Goal: Task Accomplishment & Management: Use online tool/utility

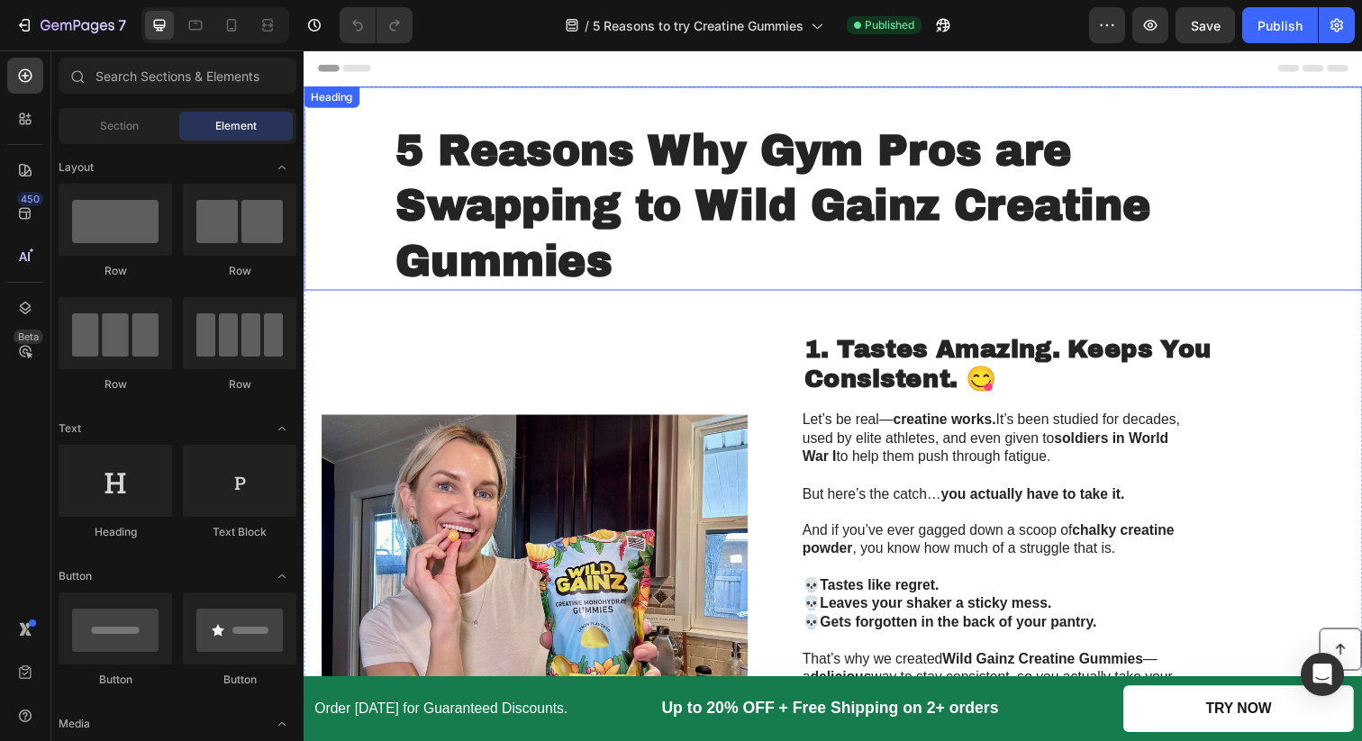
click at [811, 166] on h1 "5 Reasons Why Gym Pros are Swapping to Wild Gainz Creatine Gummies" at bounding box center [843, 209] width 897 height 172
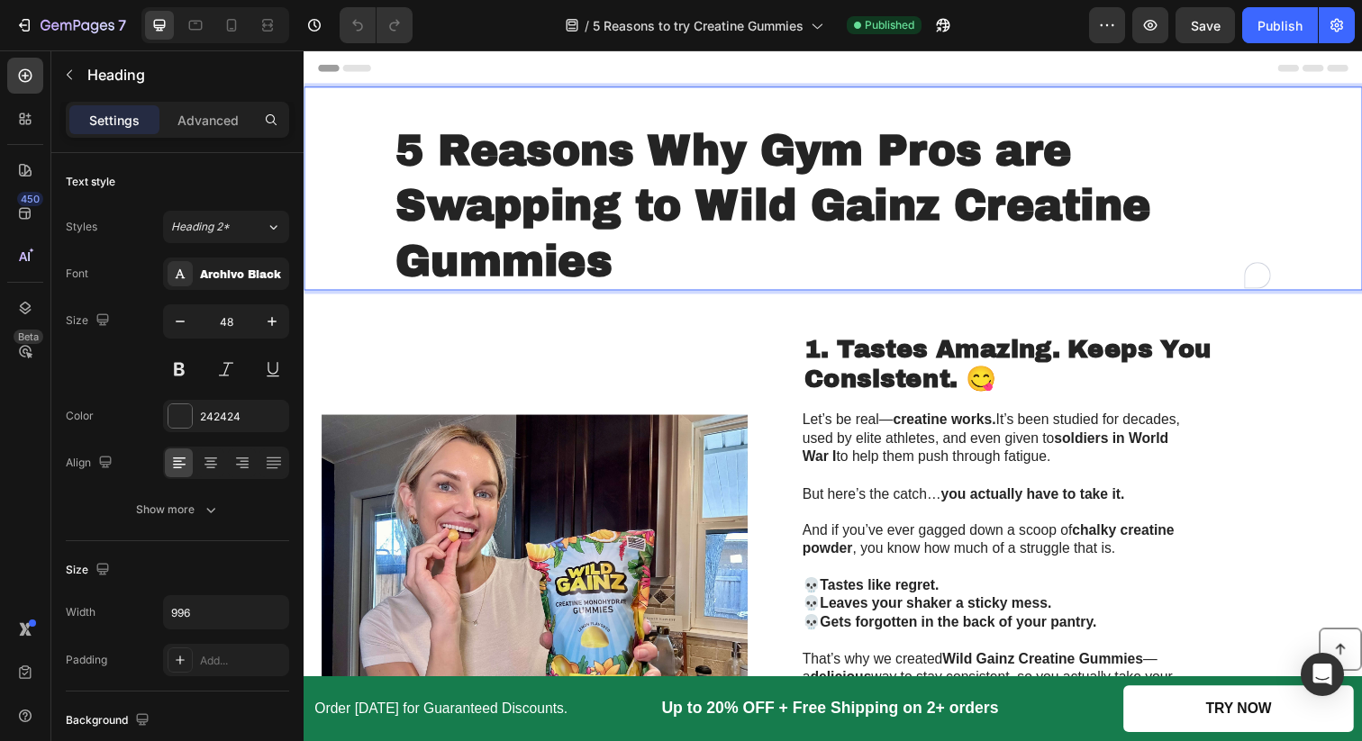
click at [811, 166] on h1 "5 Reasons Why Gym Pros are Swapping to Wild Gainz Creatine Gummies" at bounding box center [843, 209] width 897 height 172
click at [1092, 153] on p "5 Reasons Why Gym Pros are Swapping to Wild Gainz Creatine Gummies" at bounding box center [843, 209] width 893 height 168
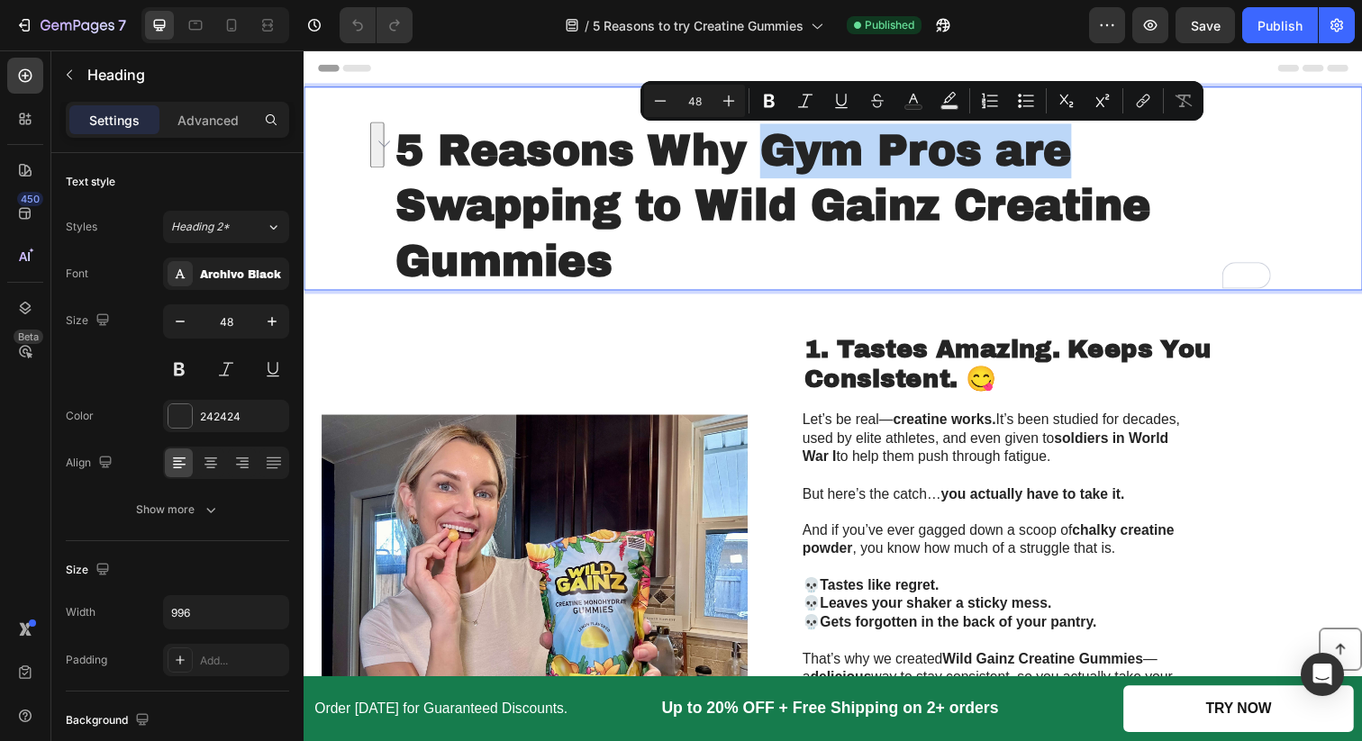
drag, startPoint x: 1085, startPoint y: 153, endPoint x: 766, endPoint y: 153, distance: 318.8
click at [766, 153] on p "5 Reasons Why Gym Pros are Swapping to Wild Gainz Creatine Gummies" at bounding box center [843, 209] width 893 height 168
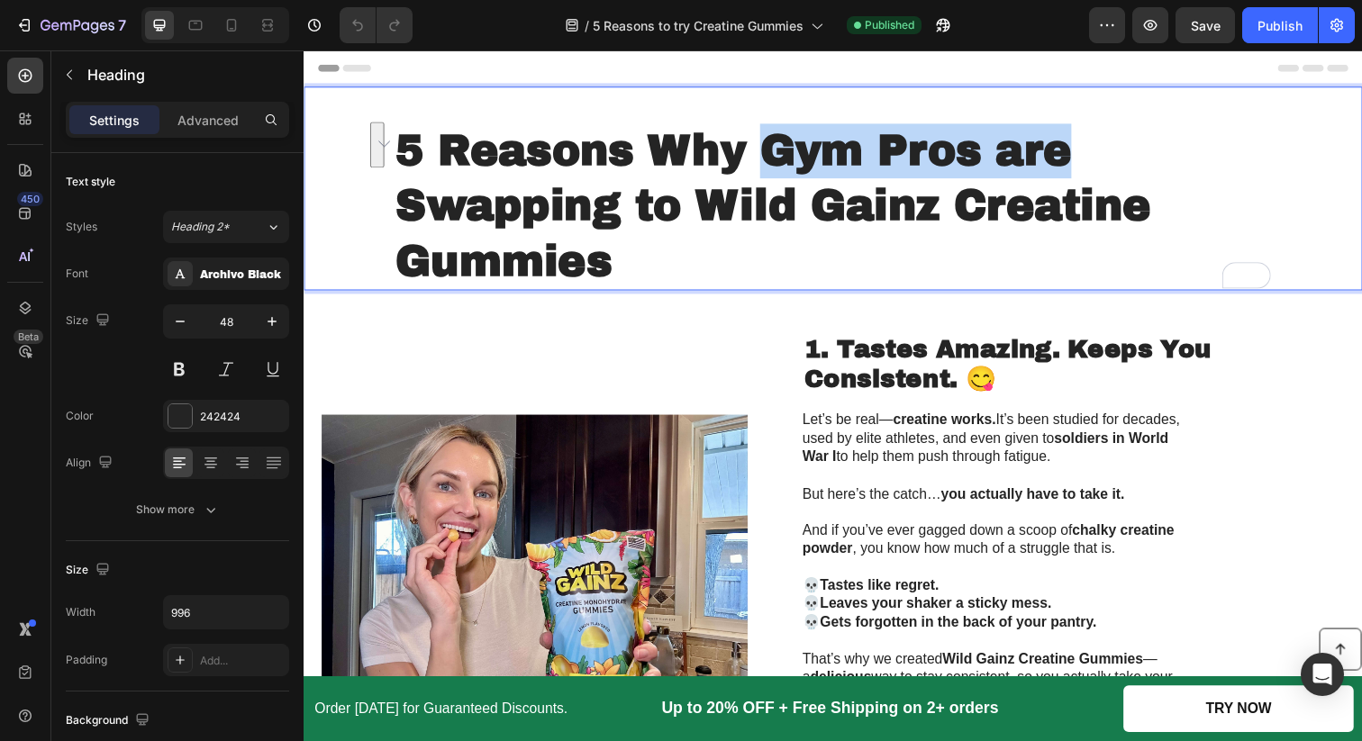
drag, startPoint x: 770, startPoint y: 153, endPoint x: 1095, endPoint y: 168, distance: 325.5
click at [1095, 168] on p "5 Reasons Why Gym Pros are Swapping to Wild Gainz Creatine Gummies" at bounding box center [843, 209] width 893 height 168
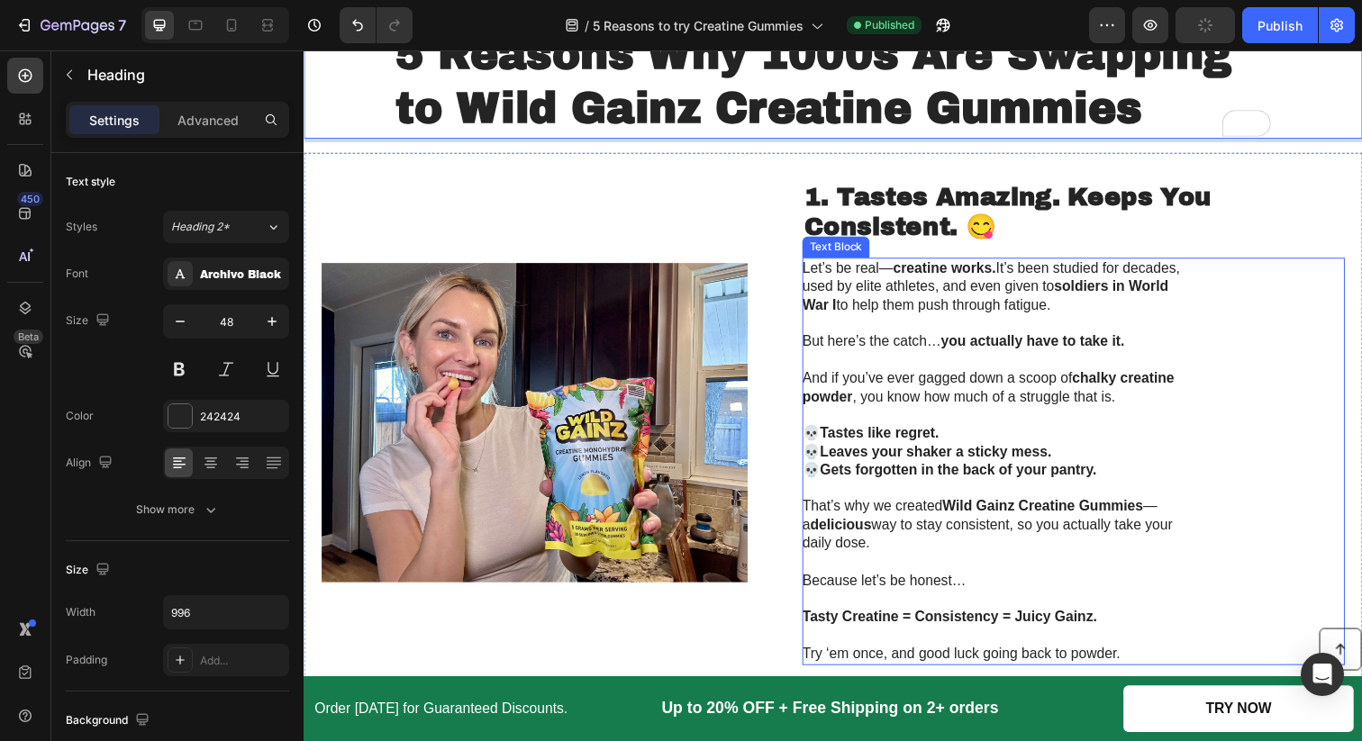
scroll to position [161, 0]
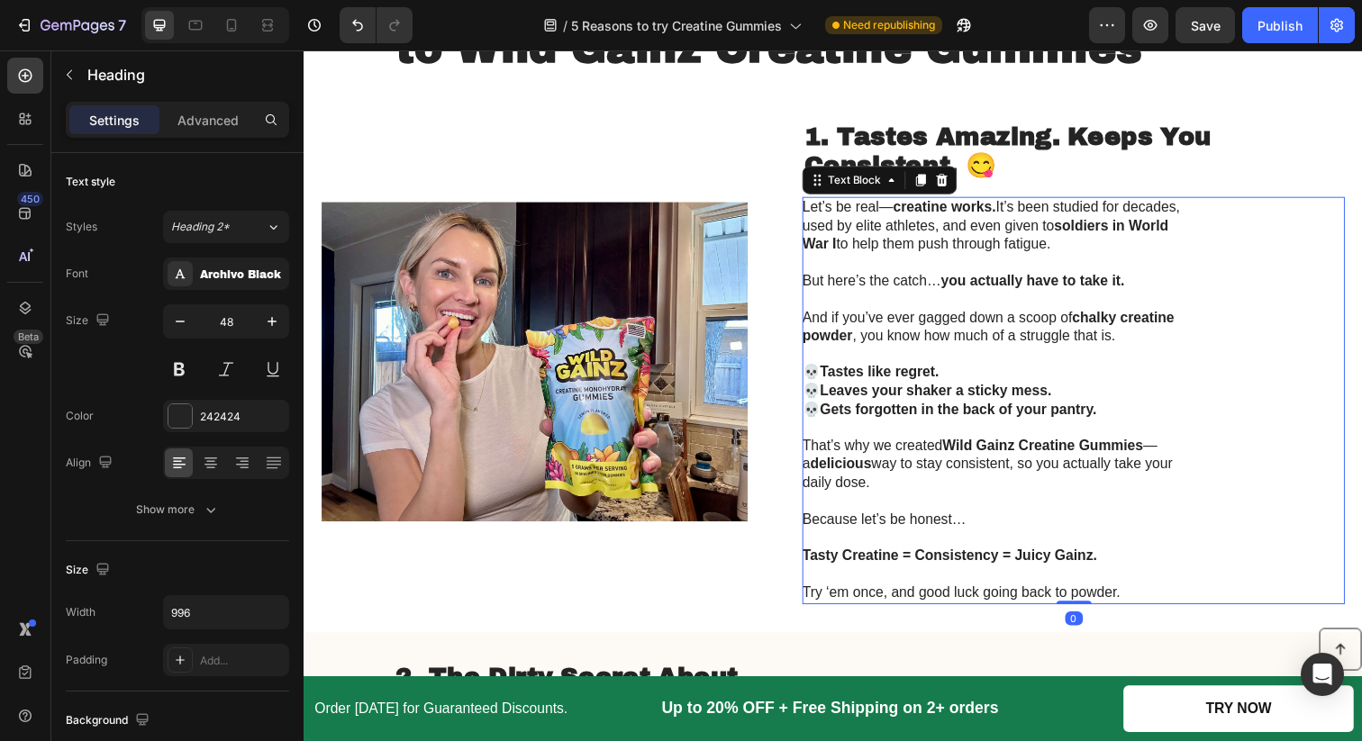
click at [1075, 288] on strong "you actually have to take it." at bounding box center [1047, 284] width 187 height 15
click at [897, 481] on p "That’s why we created Wild Gainz Creatine Gummies —a delicious way to stay cons…" at bounding box center [1014, 473] width 404 height 56
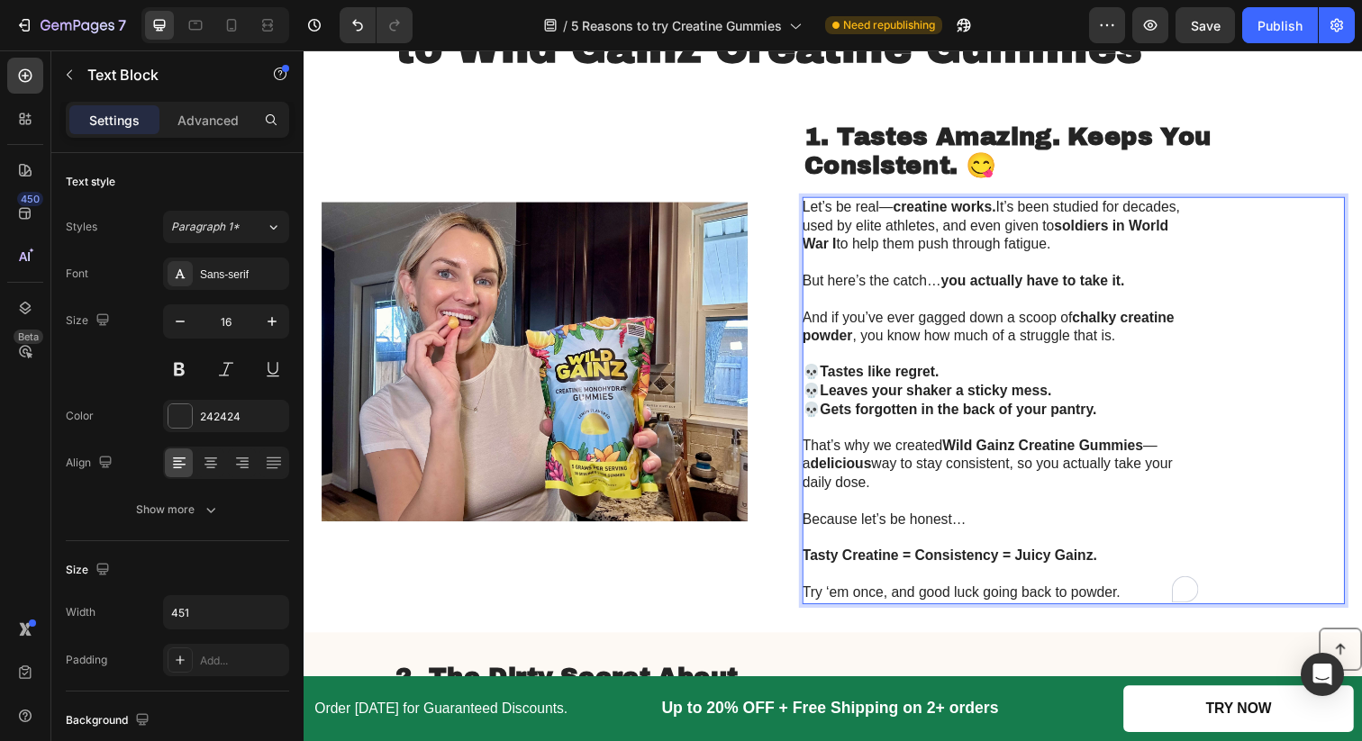
click at [893, 486] on p "That’s why we created Wild Gainz Creatine Gummies —a delicious way to stay cons…" at bounding box center [1014, 473] width 404 height 56
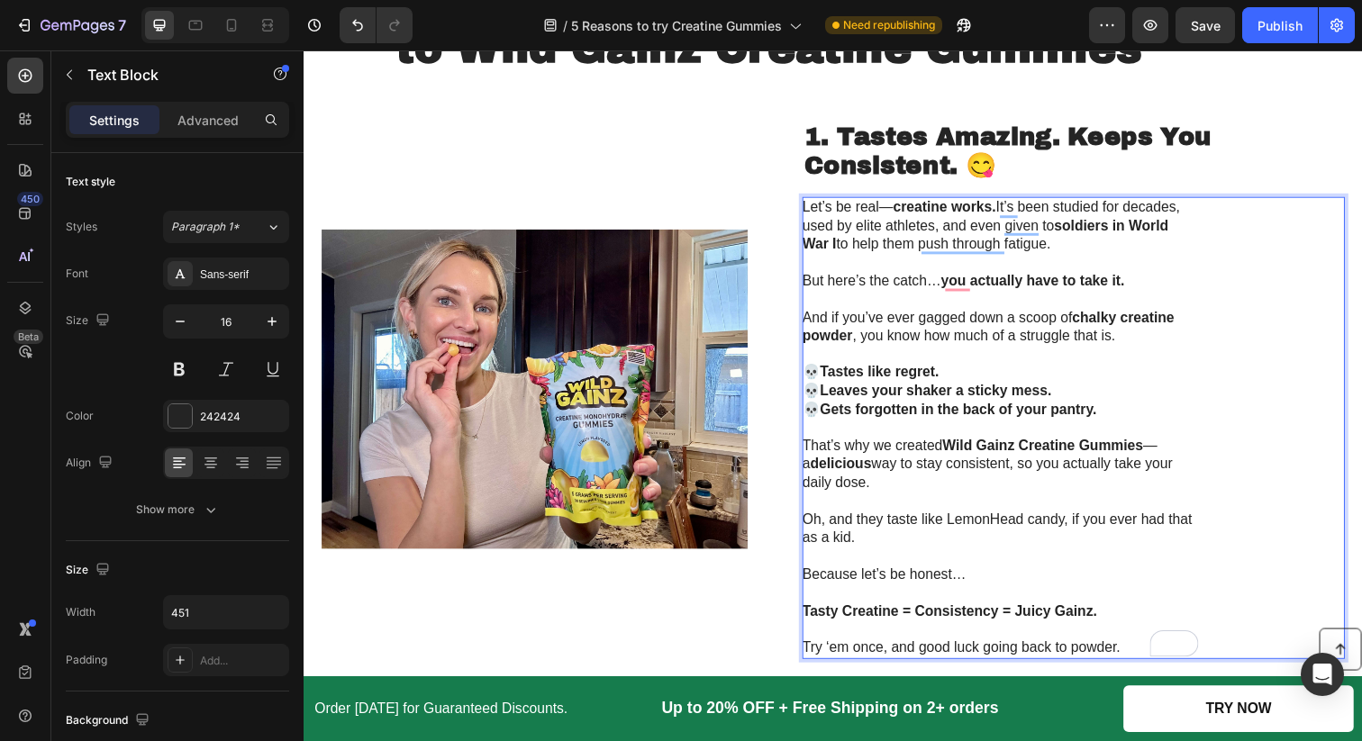
click at [909, 554] on p "Oh, and they taste like LemonHead candy, if you ever had that as a kid." at bounding box center [1014, 540] width 404 height 38
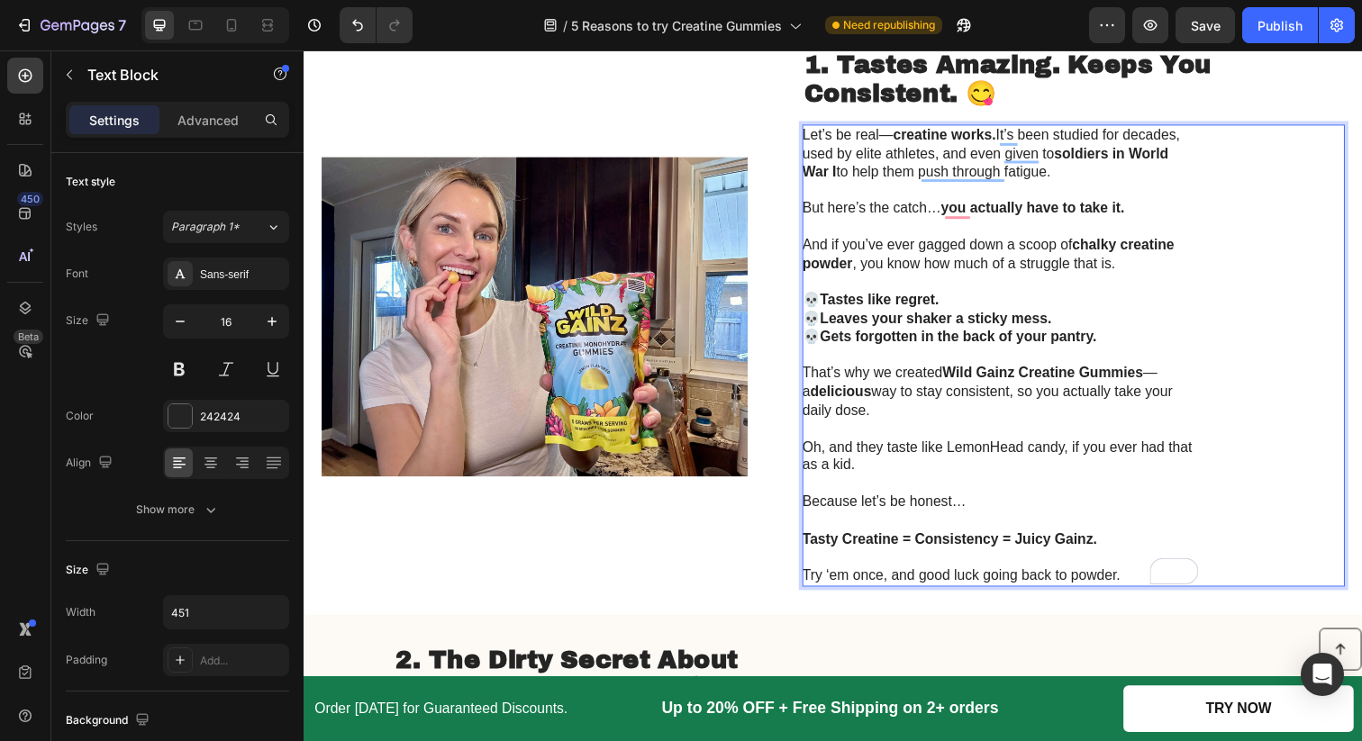
scroll to position [246, 0]
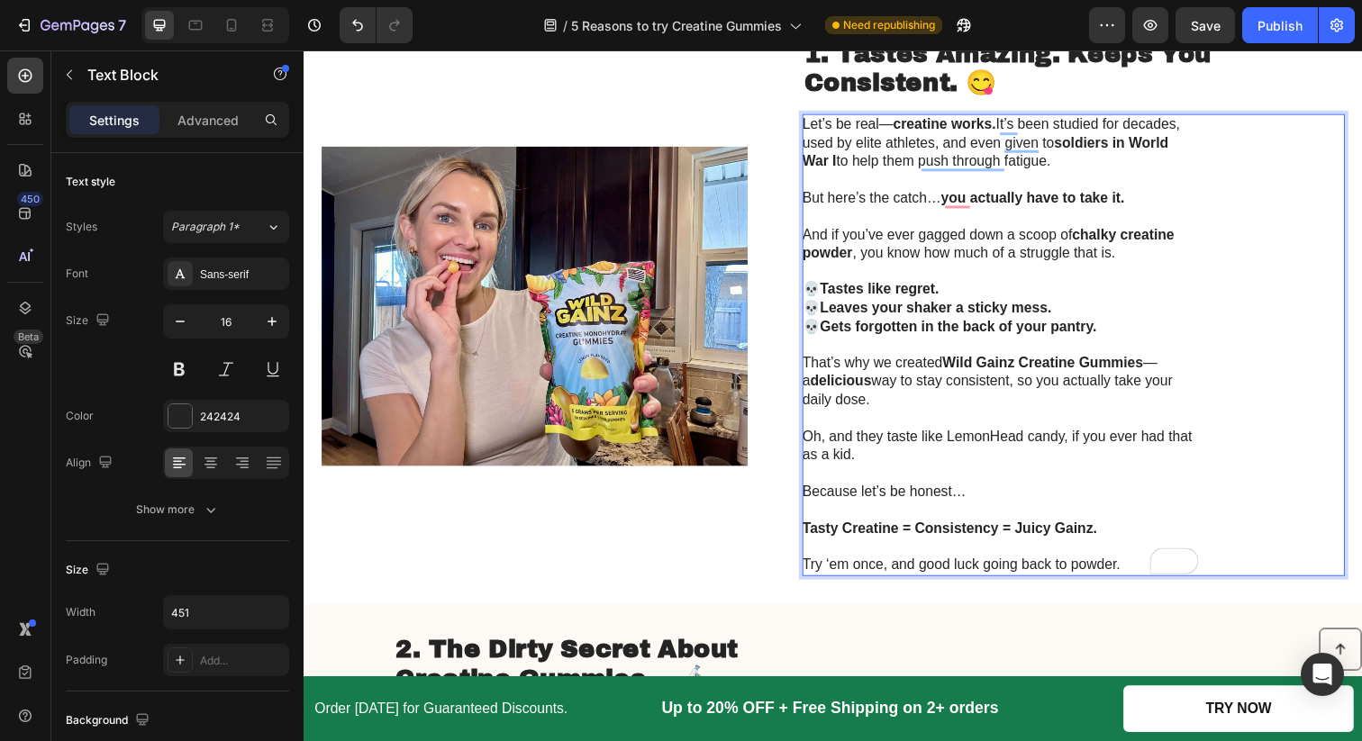
click at [860, 454] on p "Oh, and they taste like LemonHead candy, if you ever had that as a kid." at bounding box center [1014, 455] width 404 height 38
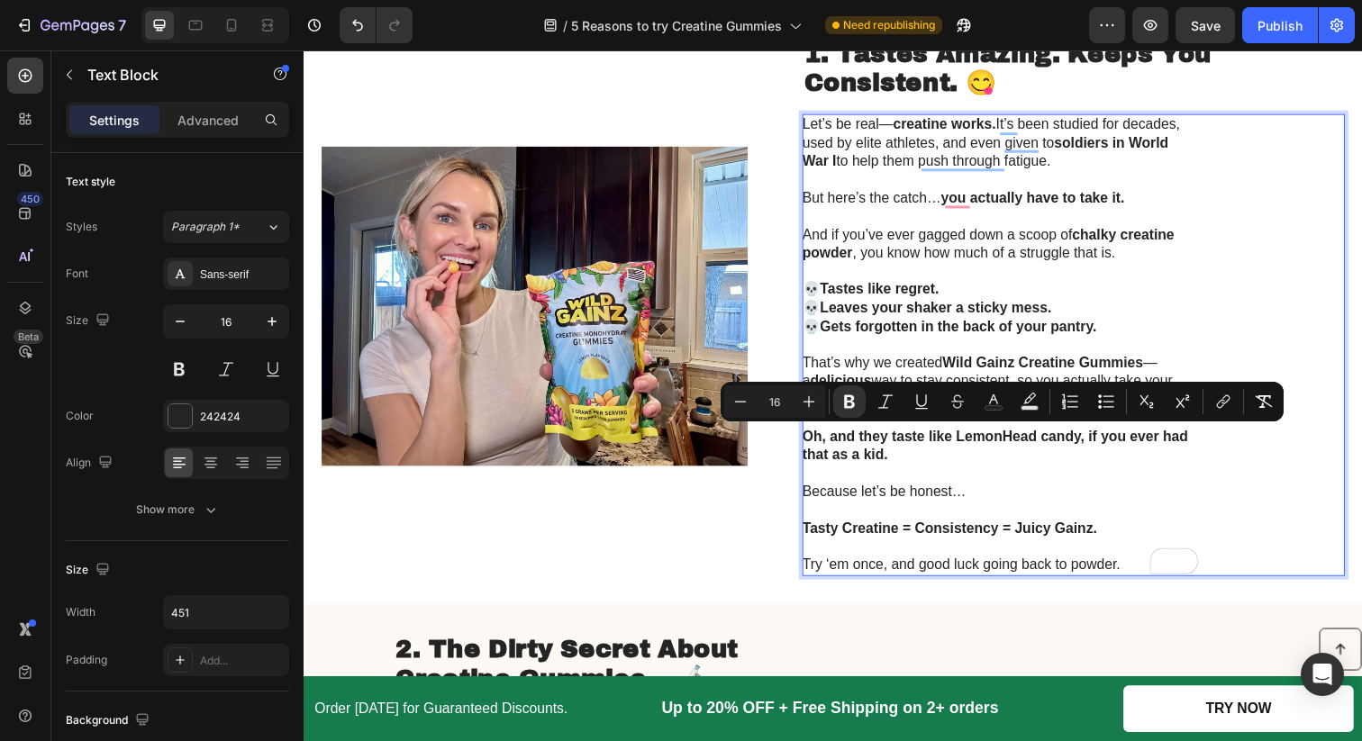
click at [926, 479] on p "Rich Text Editor. Editing area: main" at bounding box center [1014, 482] width 404 height 19
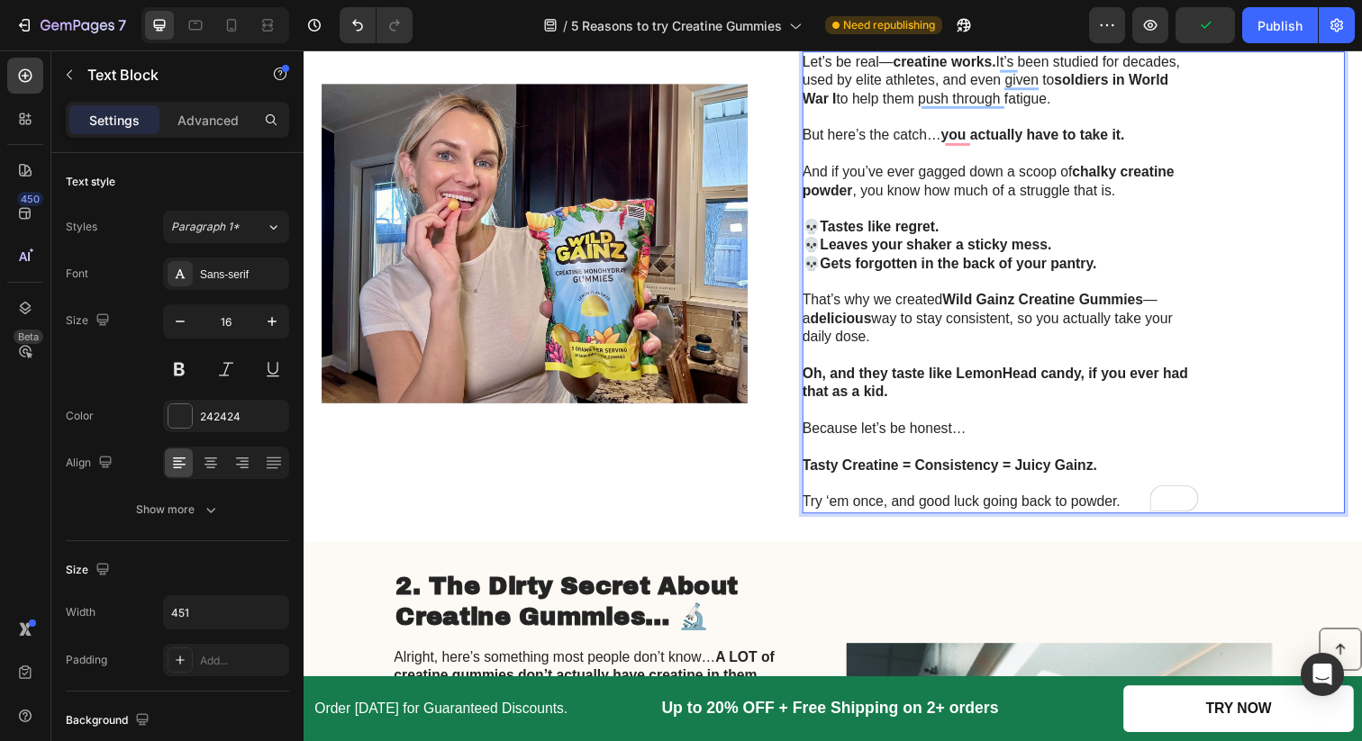
scroll to position [333, 0]
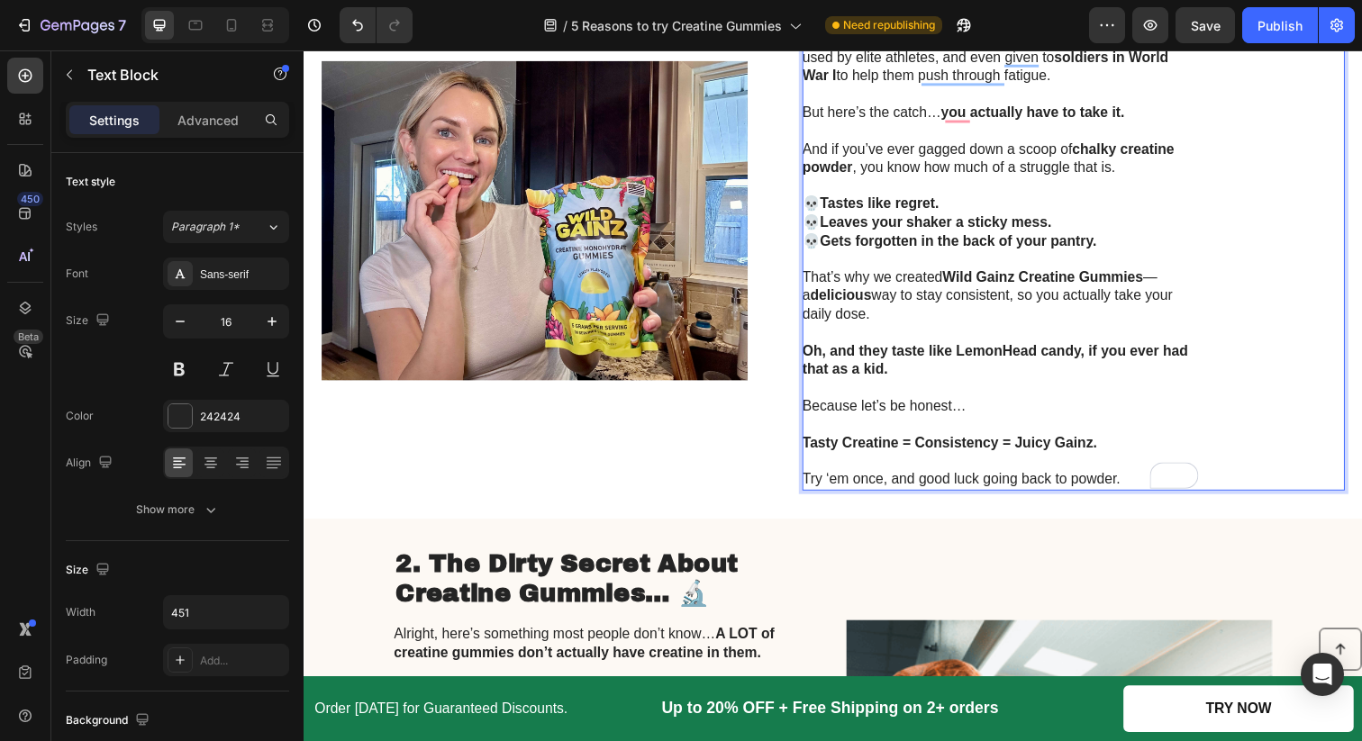
click at [856, 408] on p "Because let’s be honest…" at bounding box center [1014, 413] width 404 height 19
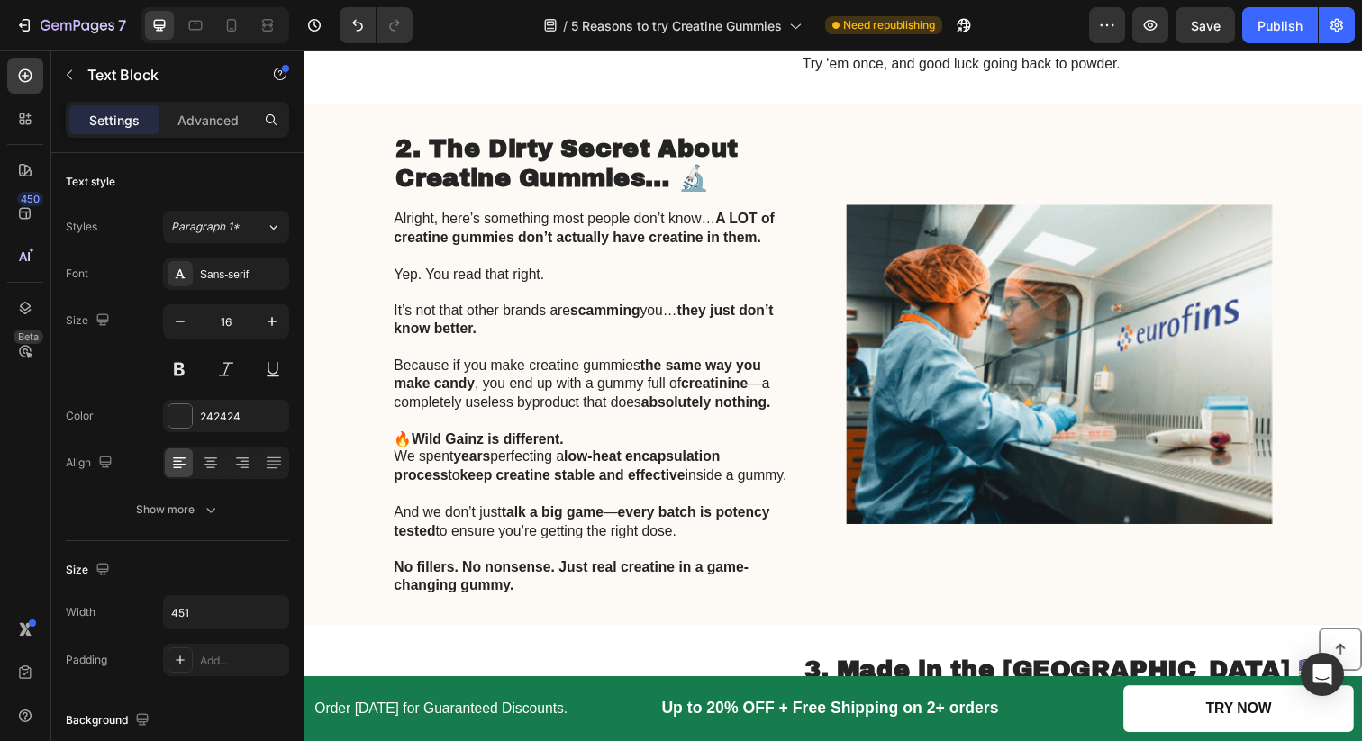
scroll to position [777, 0]
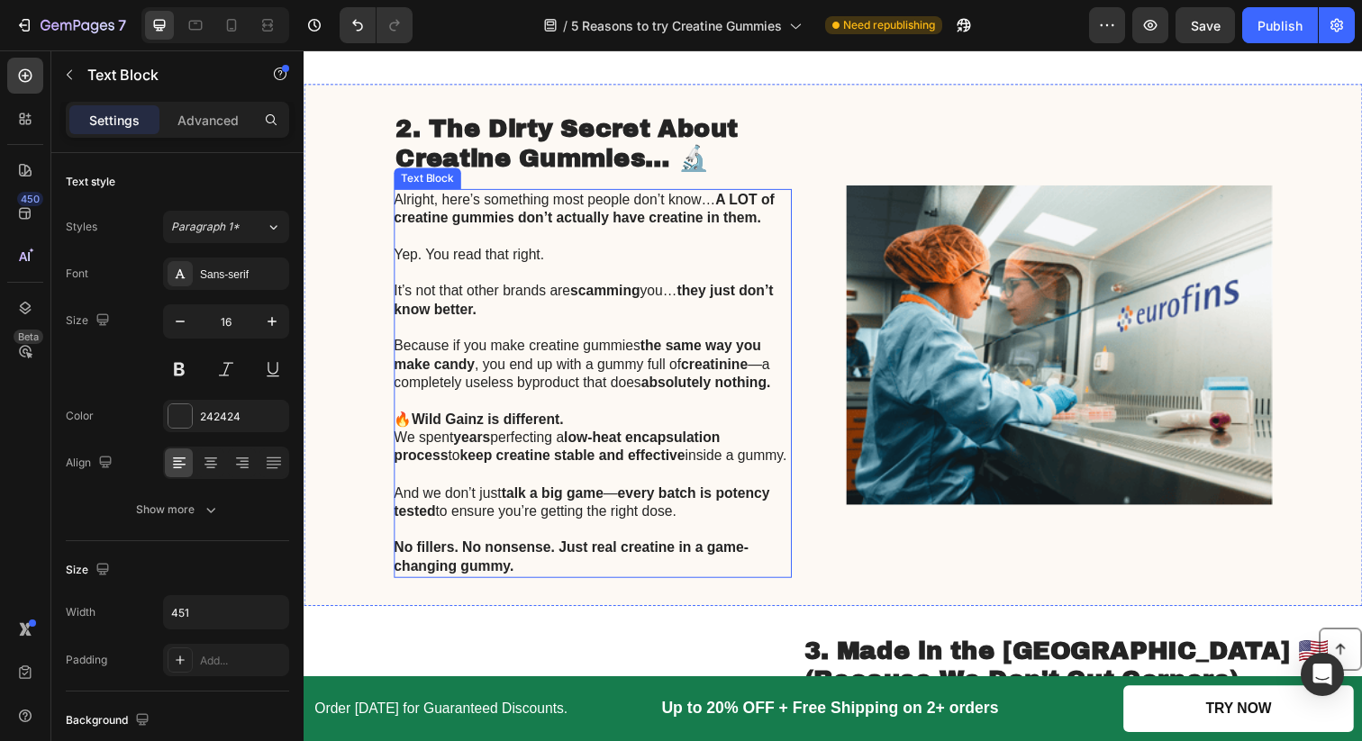
click at [635, 500] on strong "every batch is potency tested" at bounding box center [587, 511] width 384 height 34
click at [720, 519] on p "And we don’t just talk a big game — every batch is potency tested to ensure you…" at bounding box center [597, 513] width 404 height 38
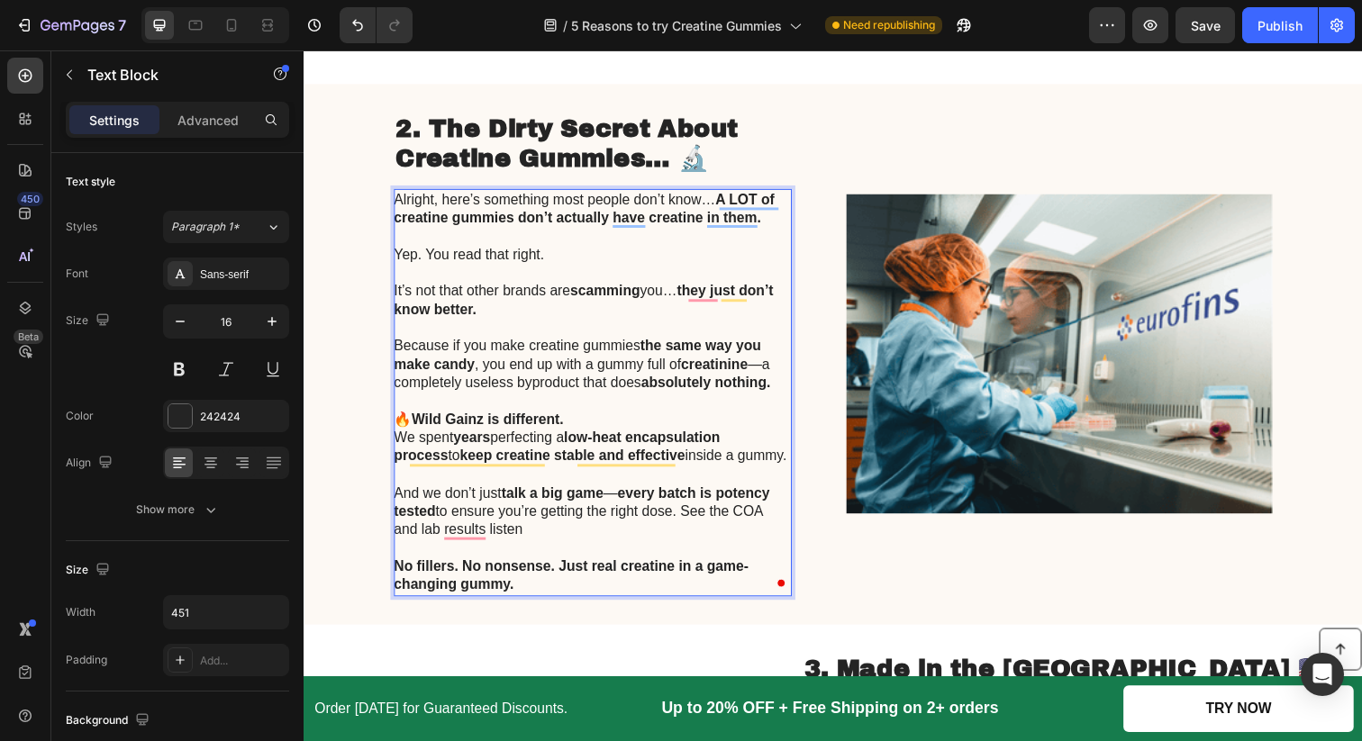
click at [622, 530] on p "And we don’t just talk a big game — every batch is potency tested to ensure you…" at bounding box center [597, 522] width 404 height 56
click at [569, 539] on p "And we don’t just talk a big game — every batch is potency tested to ensure you…" at bounding box center [597, 522] width 404 height 56
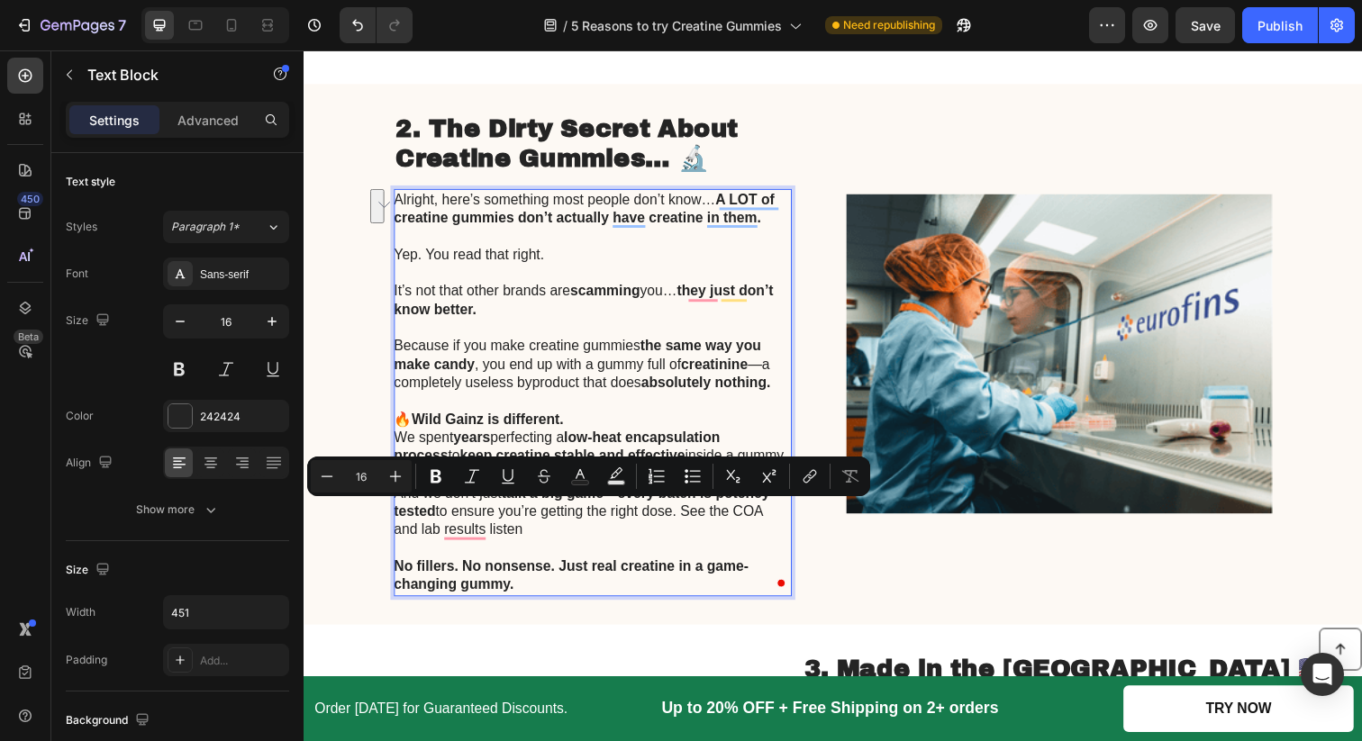
drag, startPoint x: 717, startPoint y: 534, endPoint x: 693, endPoint y: 515, distance: 30.8
click at [693, 515] on p "And we don’t just talk a big game — every batch is potency tested to ensure you…" at bounding box center [597, 522] width 404 height 56
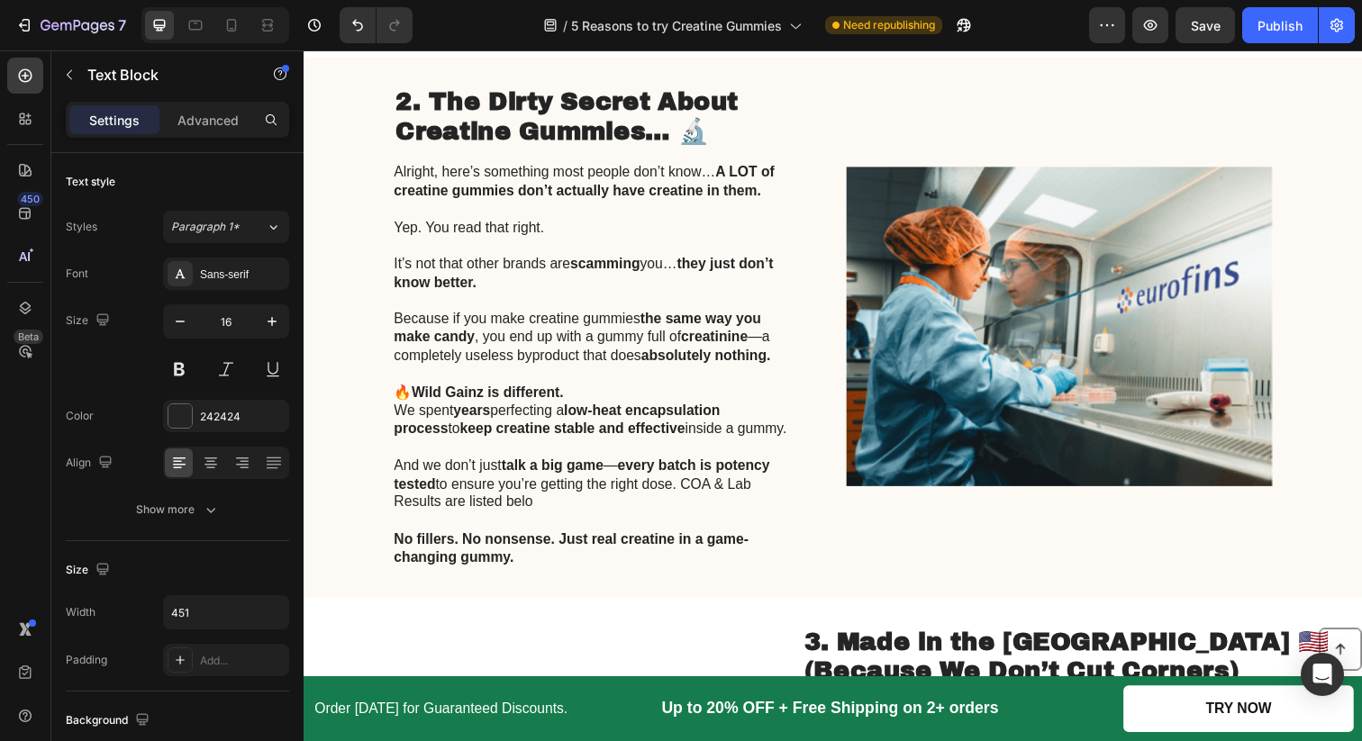
scroll to position [847, 0]
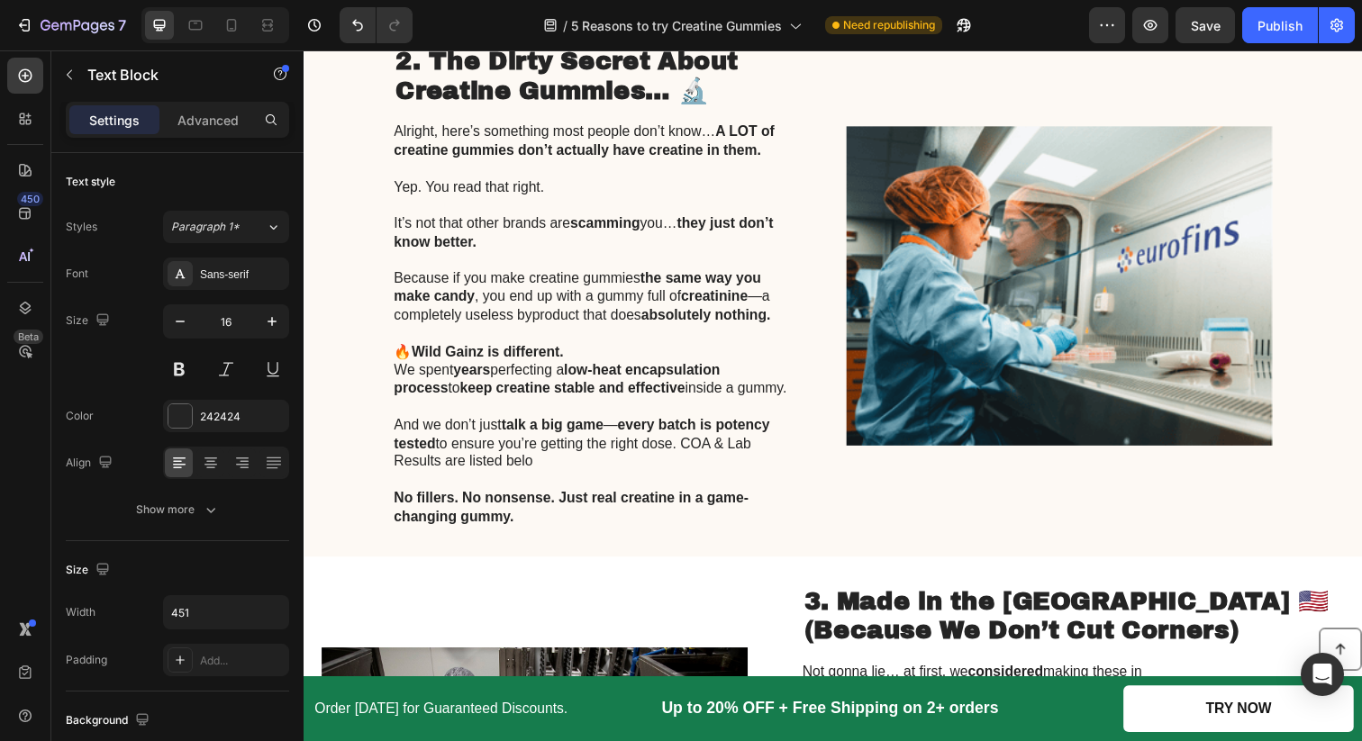
click at [592, 476] on p "And we don’t just talk a big game — every batch is potency tested to ensure you…" at bounding box center [597, 452] width 404 height 56
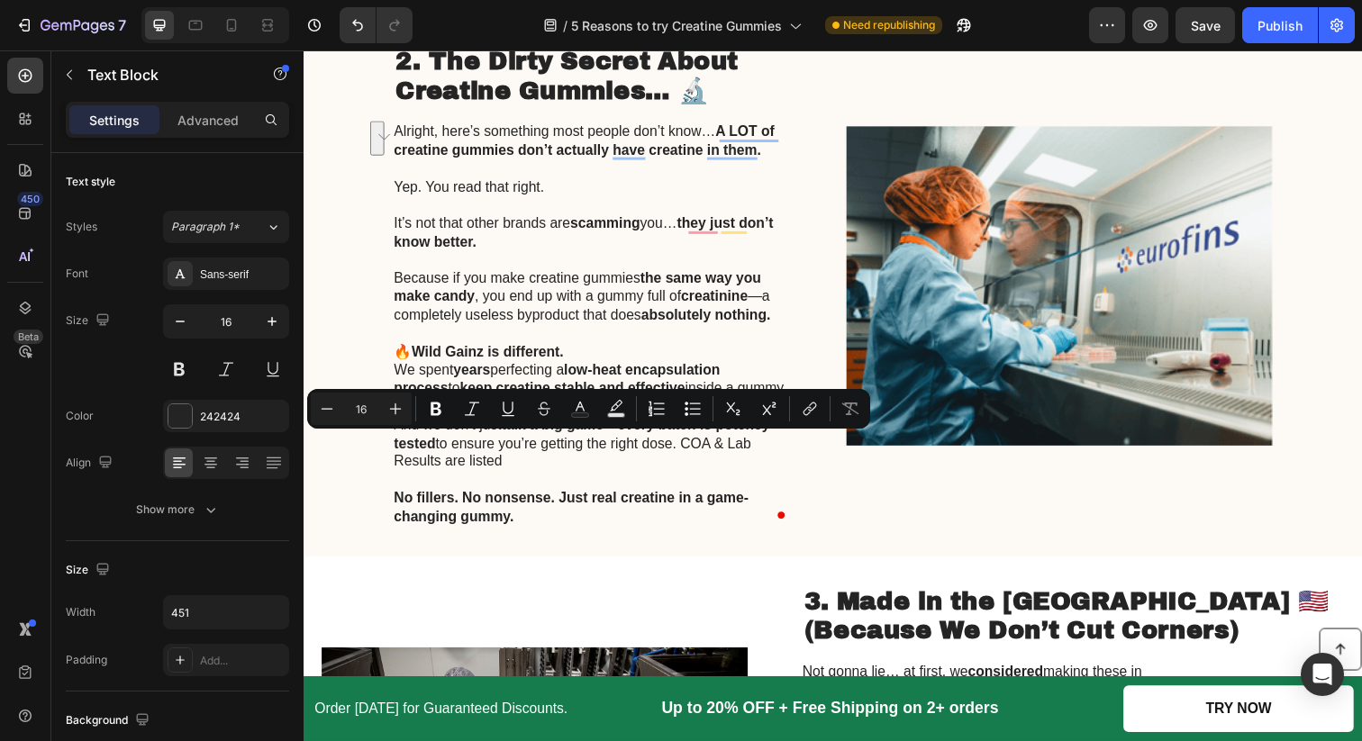
drag, startPoint x: 673, startPoint y: 465, endPoint x: 698, endPoint y: 451, distance: 28.6
click at [698, 451] on p "And we don’t just talk a big game — every batch is potency tested to ensure you…" at bounding box center [597, 452] width 404 height 56
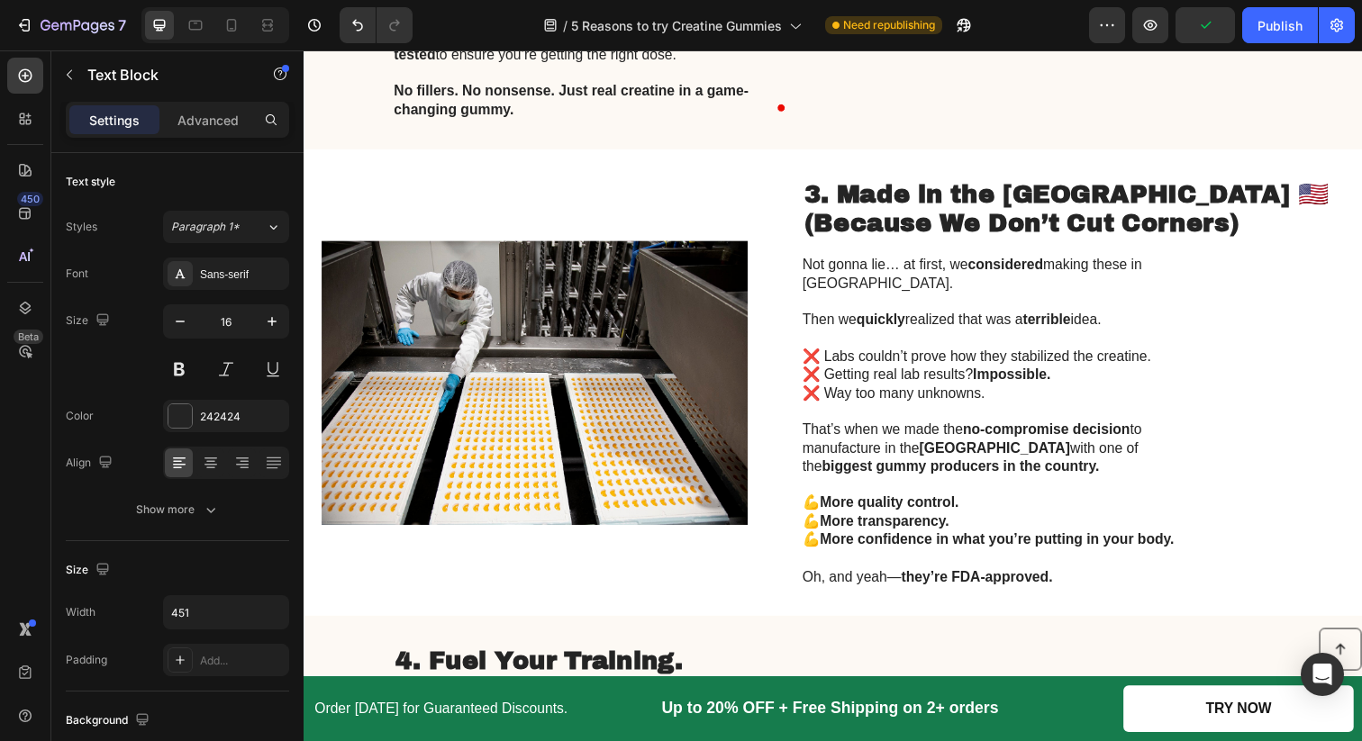
scroll to position [1245, 0]
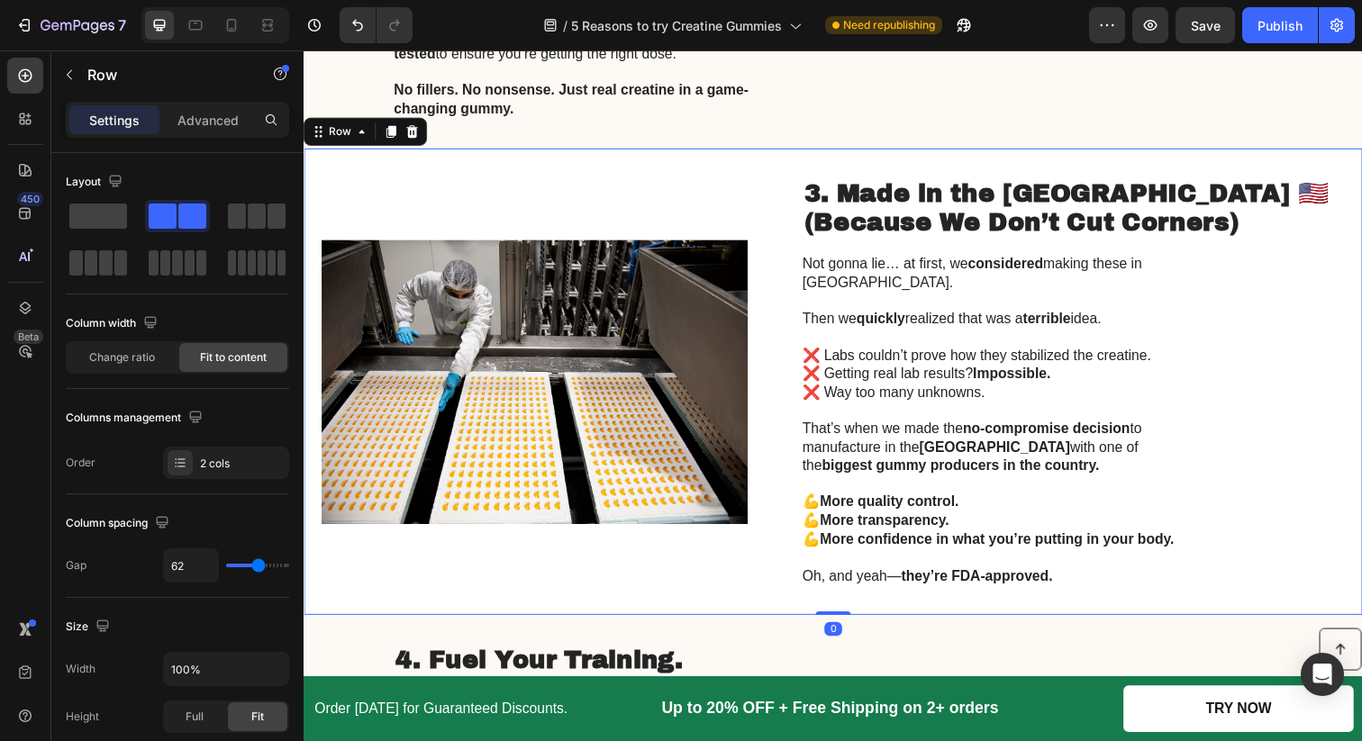
click at [979, 580] on div "Image 3. Made in the [GEOGRAPHIC_DATA] 🇺🇸 (Because We Don’t Cut Corners) Headin…" at bounding box center [844, 388] width 1081 height 477
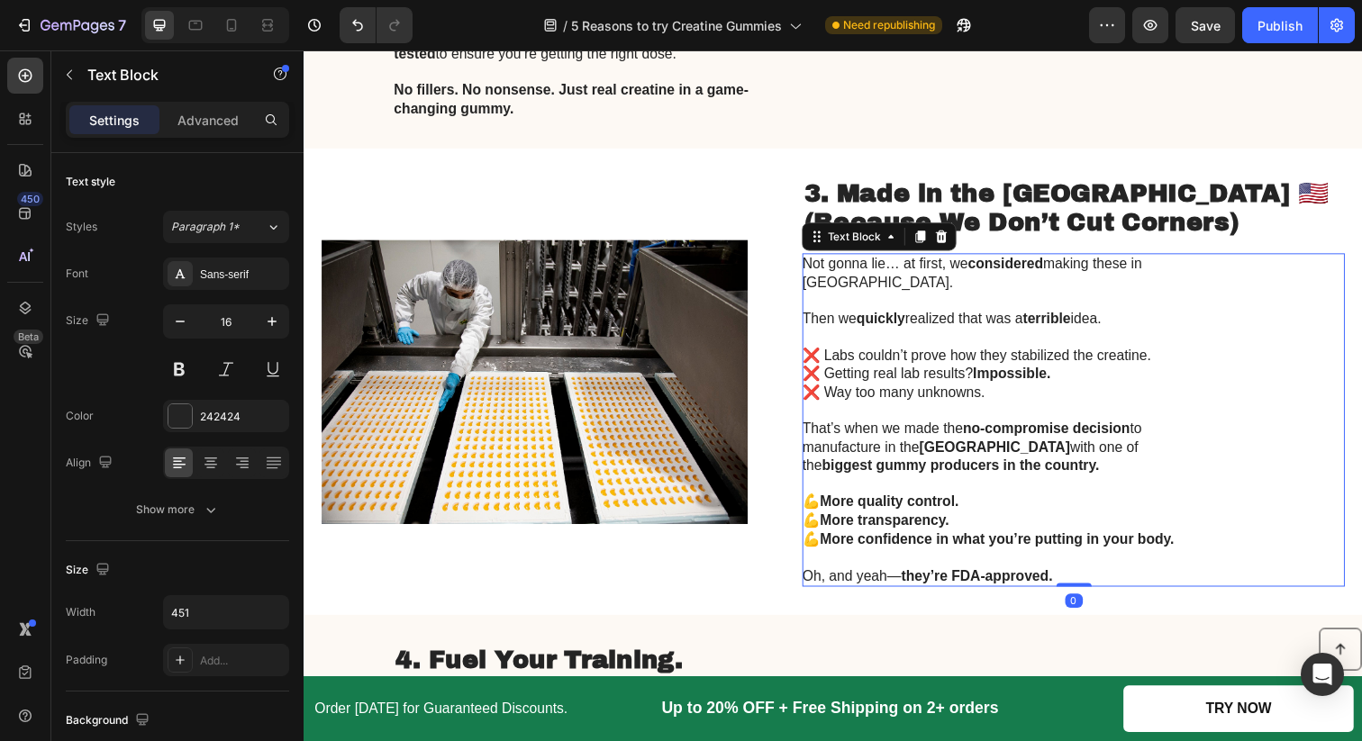
click at [979, 579] on strong "they’re FDA-approved." at bounding box center [990, 586] width 155 height 15
click at [997, 579] on strong "they’re FDA-approved." at bounding box center [990, 586] width 155 height 15
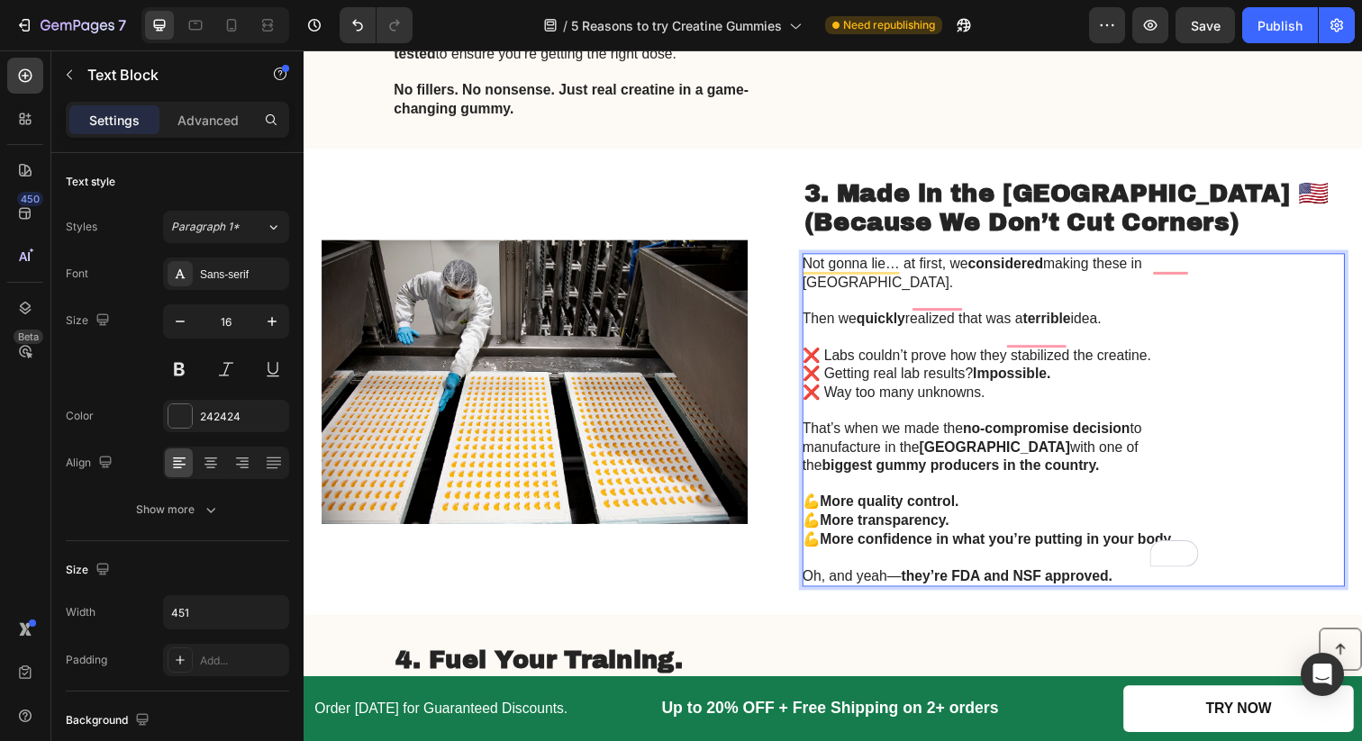
click at [1157, 578] on p "Oh, and yeah— they’re FDA and NSF approved." at bounding box center [1014, 587] width 404 height 19
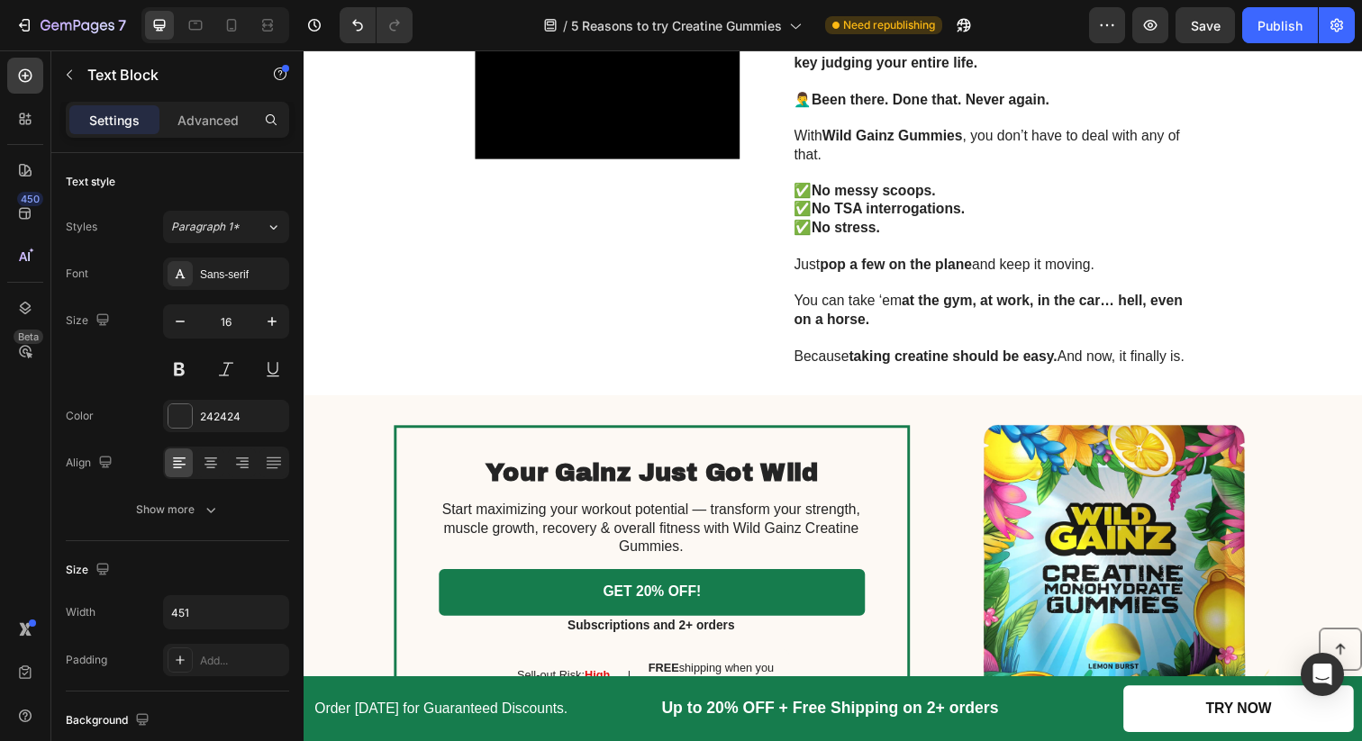
scroll to position [2597, 0]
click at [987, 313] on p "You can take ‘em at the gym, at work, in the car… hell, even on a horse." at bounding box center [1006, 315] width 404 height 38
click at [1011, 303] on strong "at the gym, at work, in the car… hell, even on a horse." at bounding box center [1002, 314] width 396 height 34
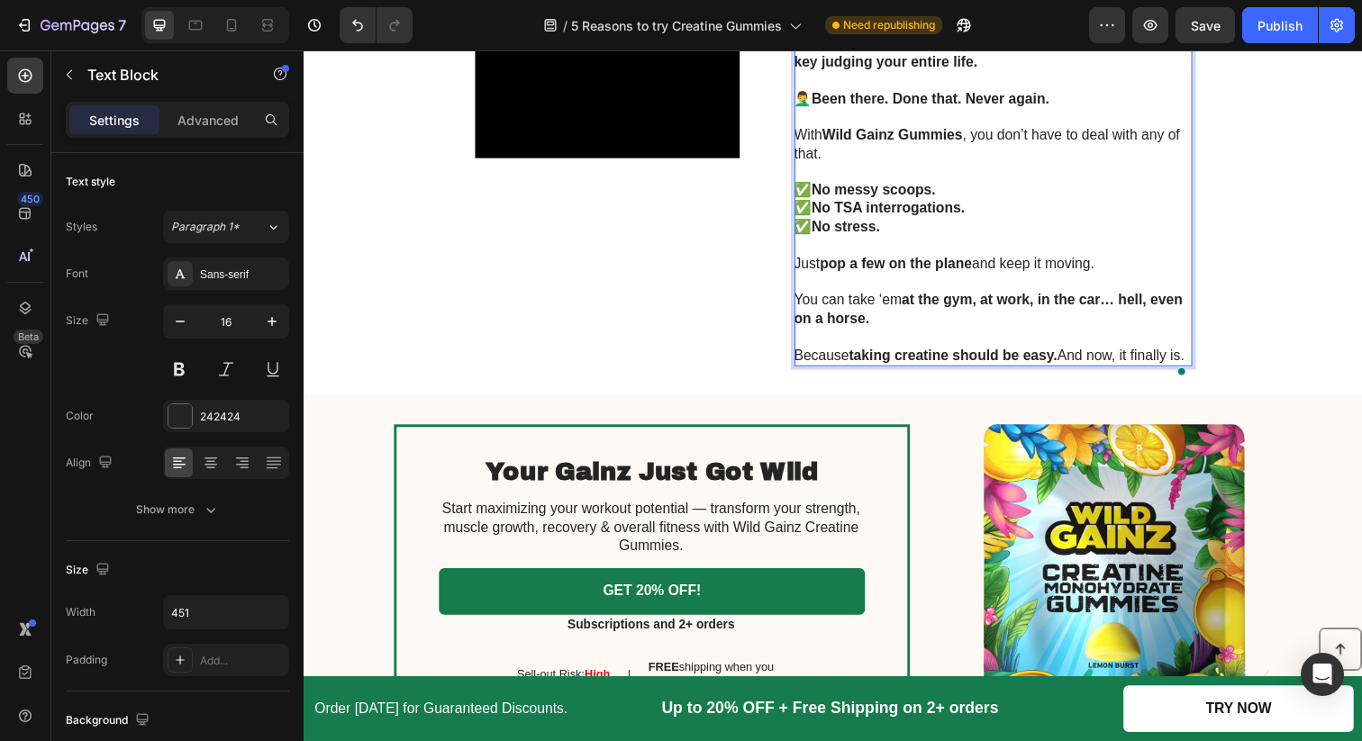
click at [1017, 320] on p "You can take ‘em at the gym, at work, in the car… hell, even on a horse." at bounding box center [1006, 315] width 404 height 38
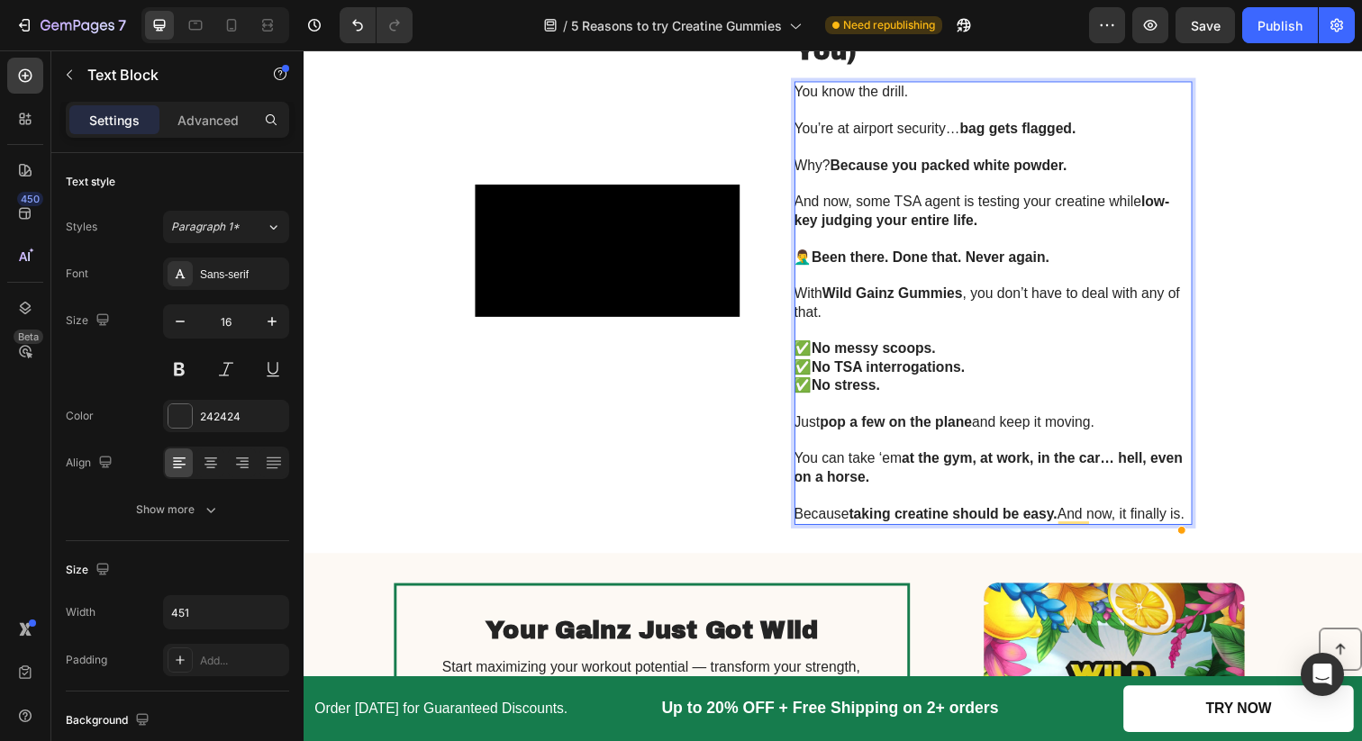
scroll to position [2425, 0]
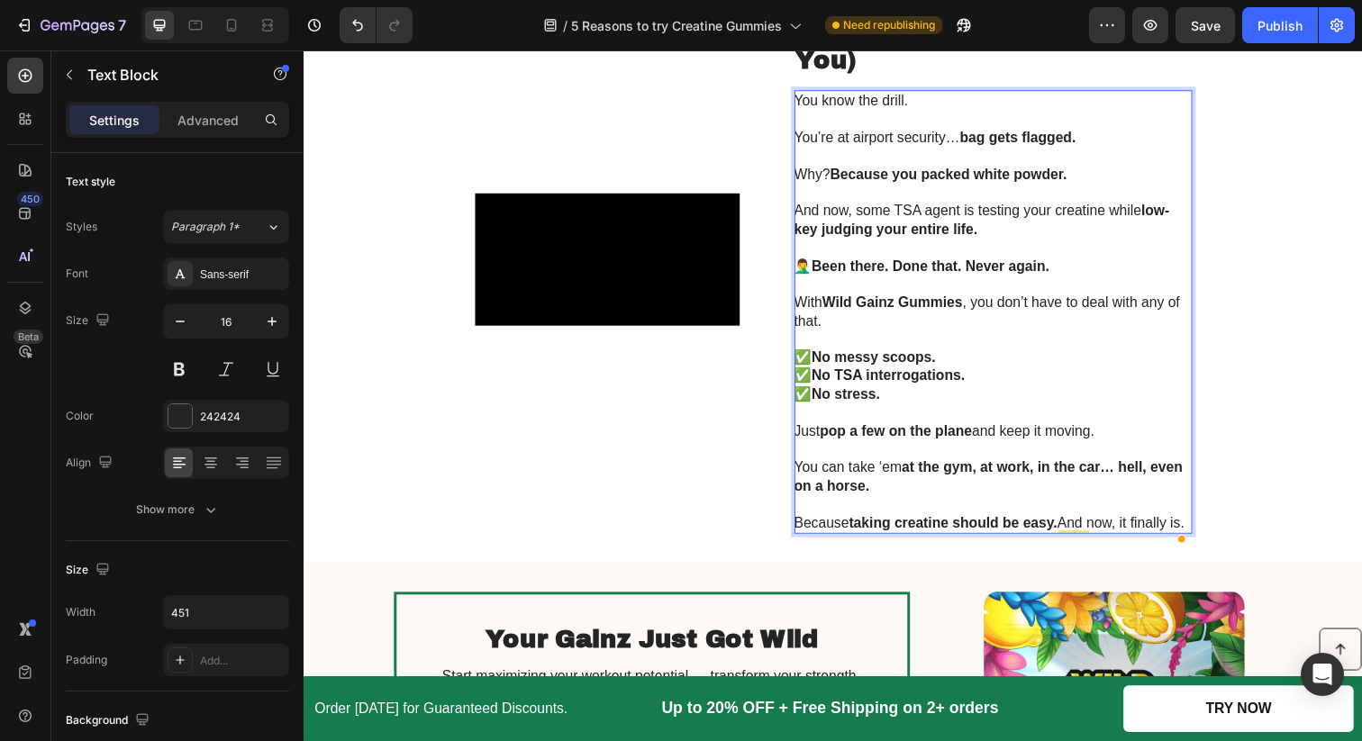
click at [1145, 489] on p "You can take ‘em at the gym, at work, in the car… hell, even on a horse." at bounding box center [1006, 486] width 404 height 38
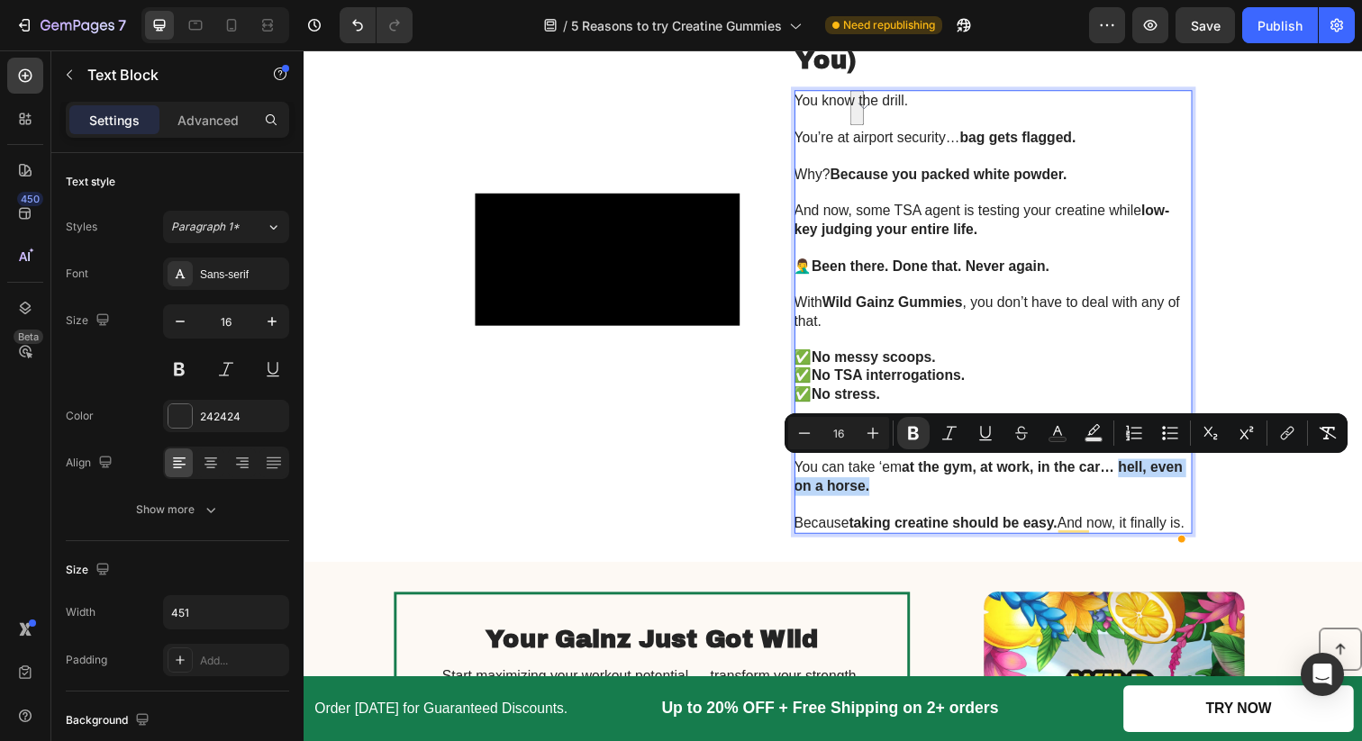
drag, startPoint x: 1145, startPoint y: 489, endPoint x: 1220, endPoint y: 485, distance: 75.8
click at [1209, 485] on p "You can take ‘em at the gym, at work, in the car… hell, even on a horse." at bounding box center [1006, 486] width 404 height 38
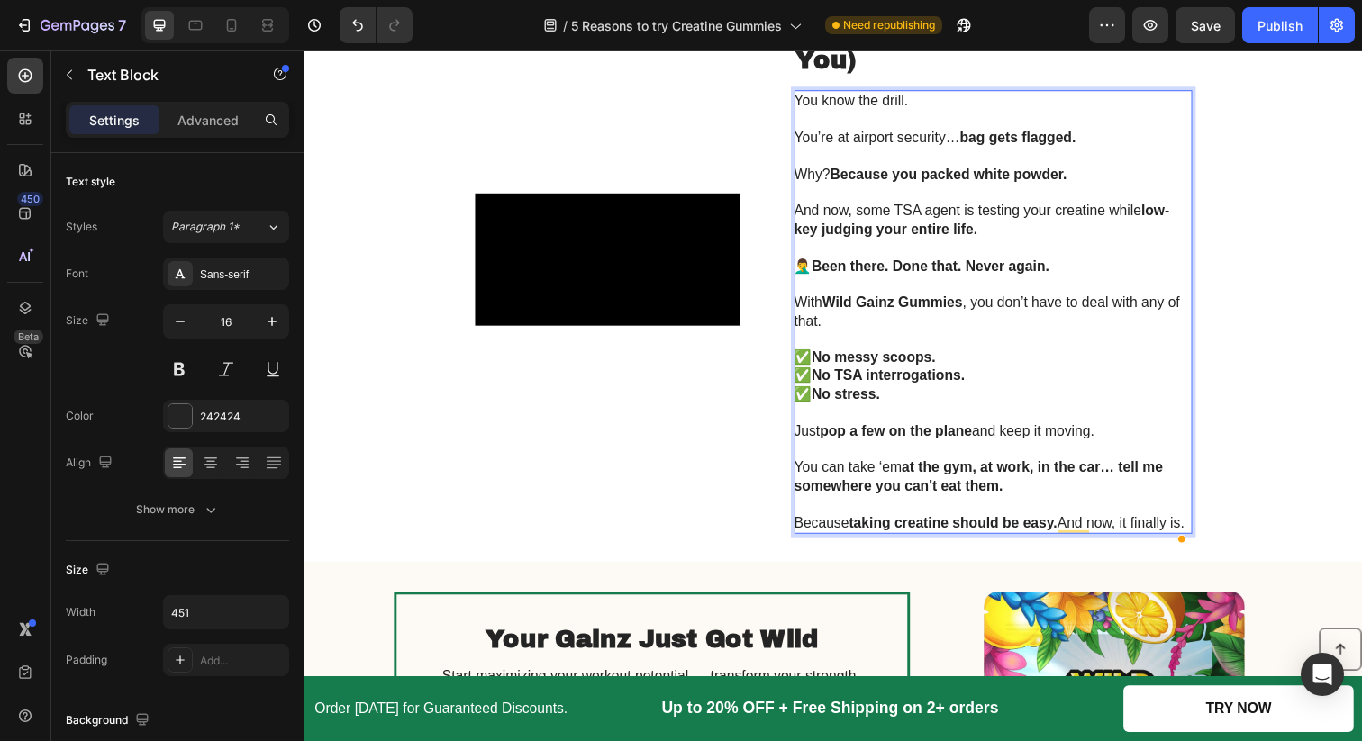
click at [1181, 479] on strong "at the gym, at work, in the car… tell me somewhere you can't eat them." at bounding box center [992, 485] width 376 height 34
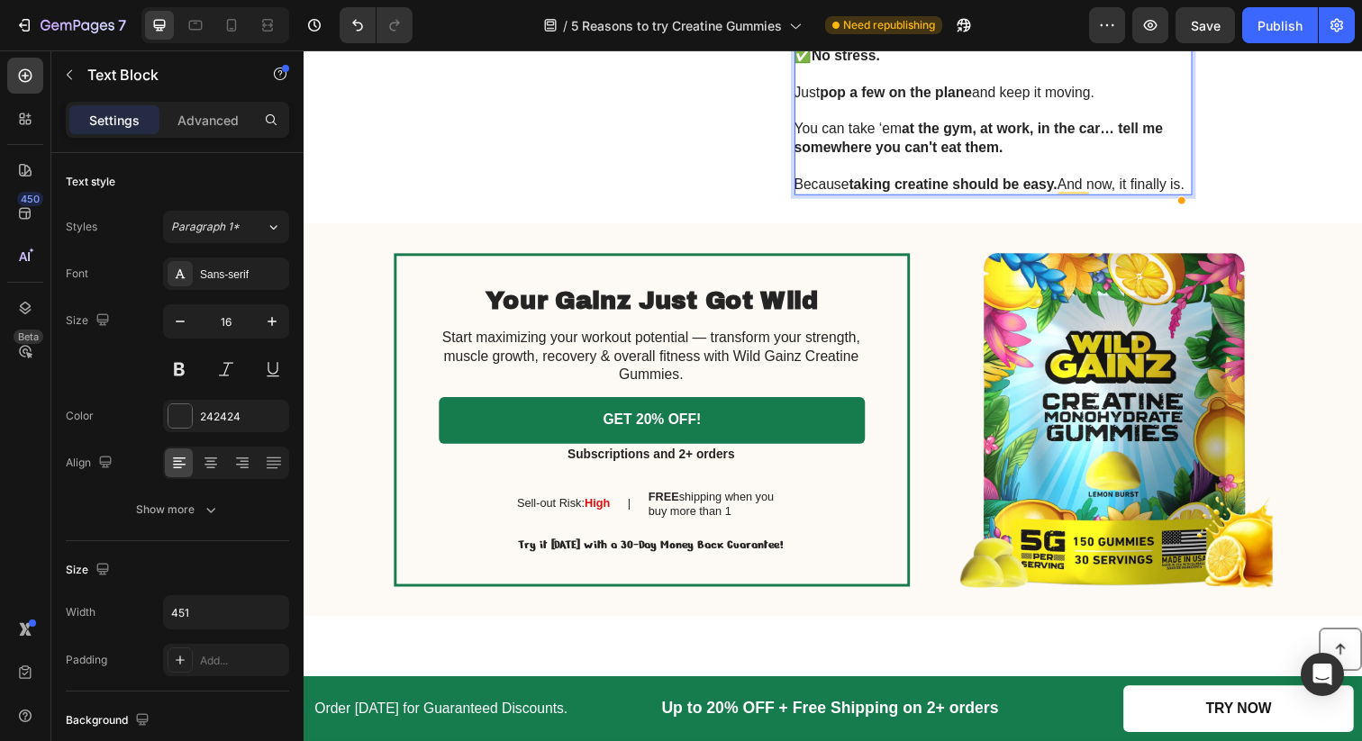
scroll to position [2761, 0]
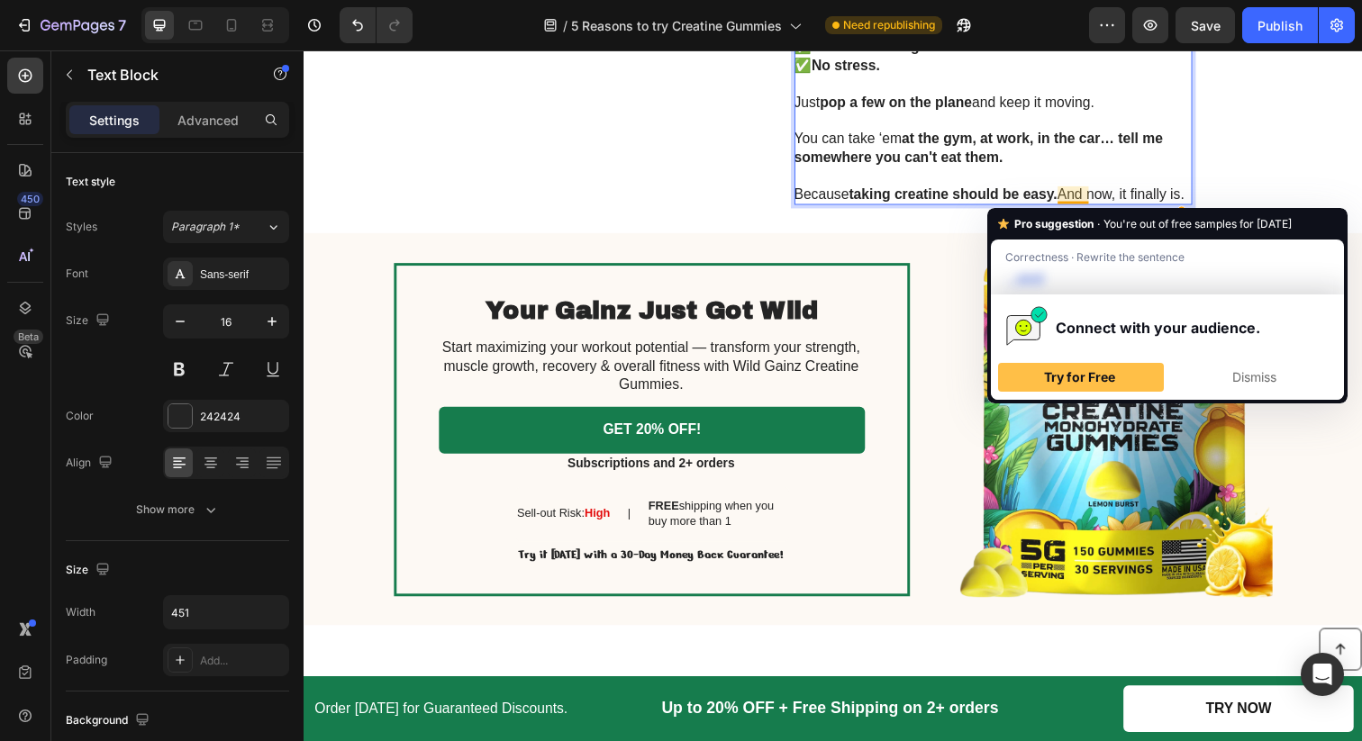
click at [1139, 211] on div "Pro suggestion · You're out of free samples for [DATE] Correctness · Rewrite th…" at bounding box center [1167, 305] width 360 height 195
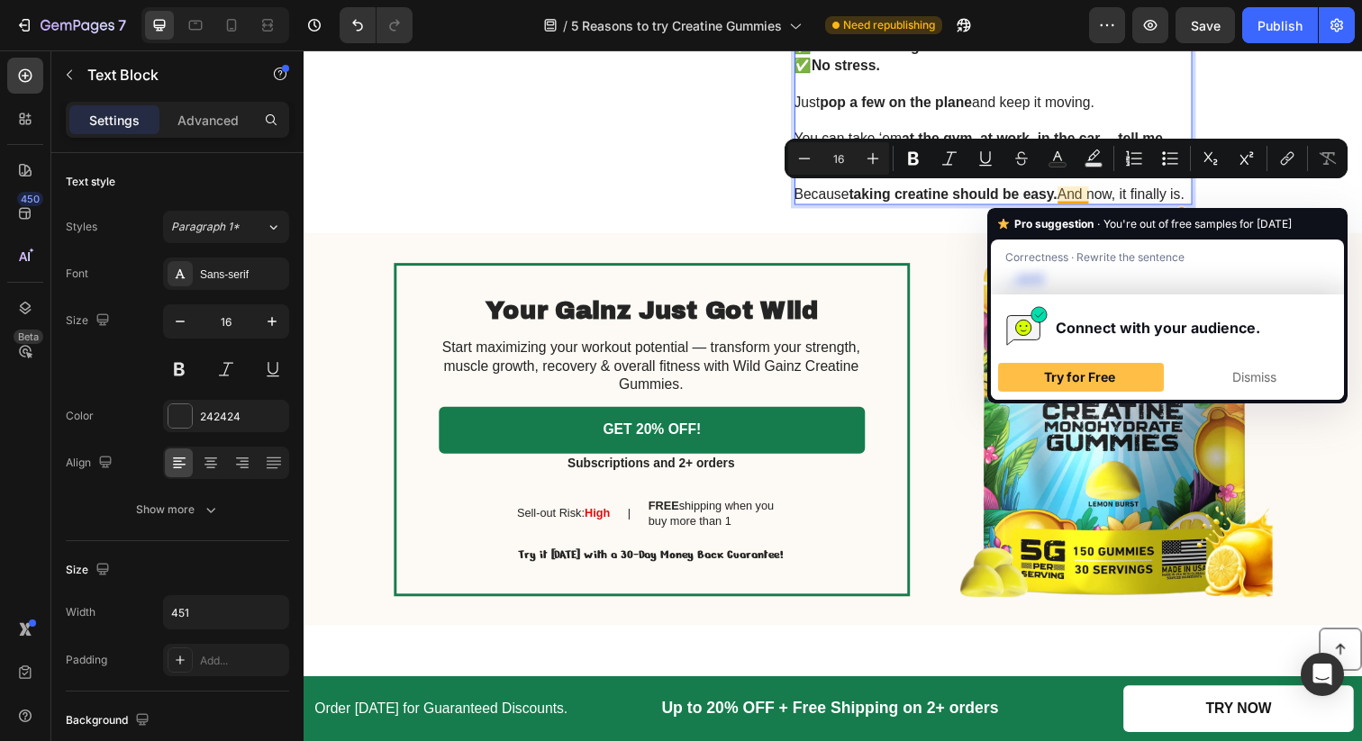
drag, startPoint x: 1160, startPoint y: 190, endPoint x: 1191, endPoint y: 213, distance: 38.5
click at [1191, 207] on p "Because taking creatine should be easy. And now, it finally is." at bounding box center [1006, 197] width 404 height 19
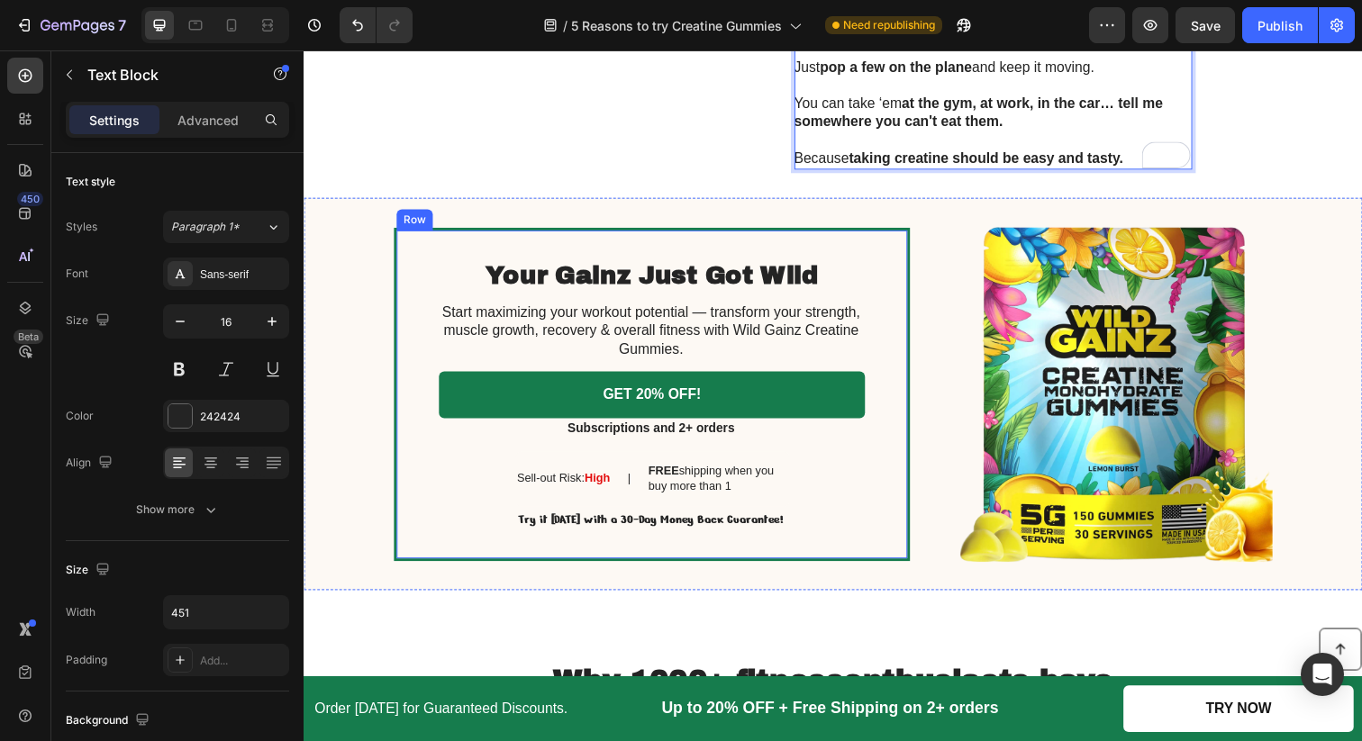
scroll to position [2801, 0]
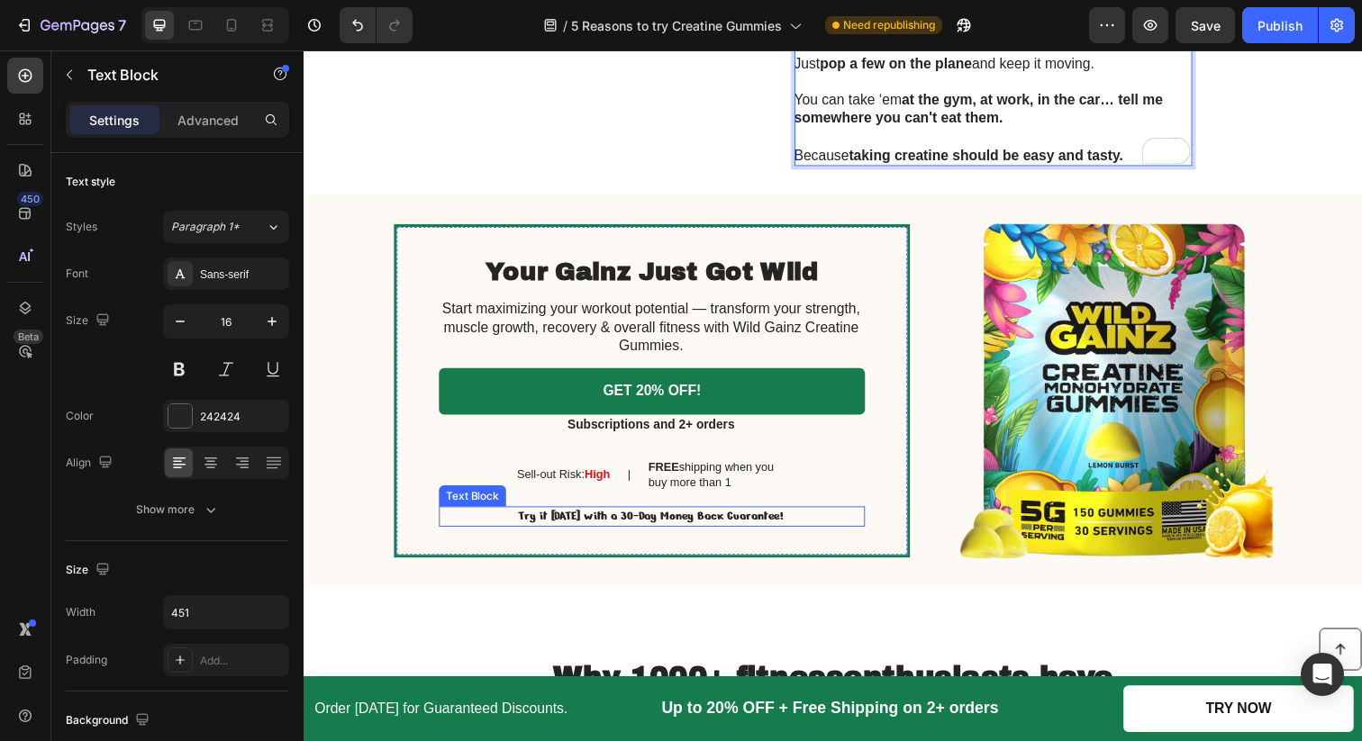
click at [703, 528] on p "Try it [DATE] with a 30-Day Money Back Guarantee!" at bounding box center [657, 527] width 433 height 18
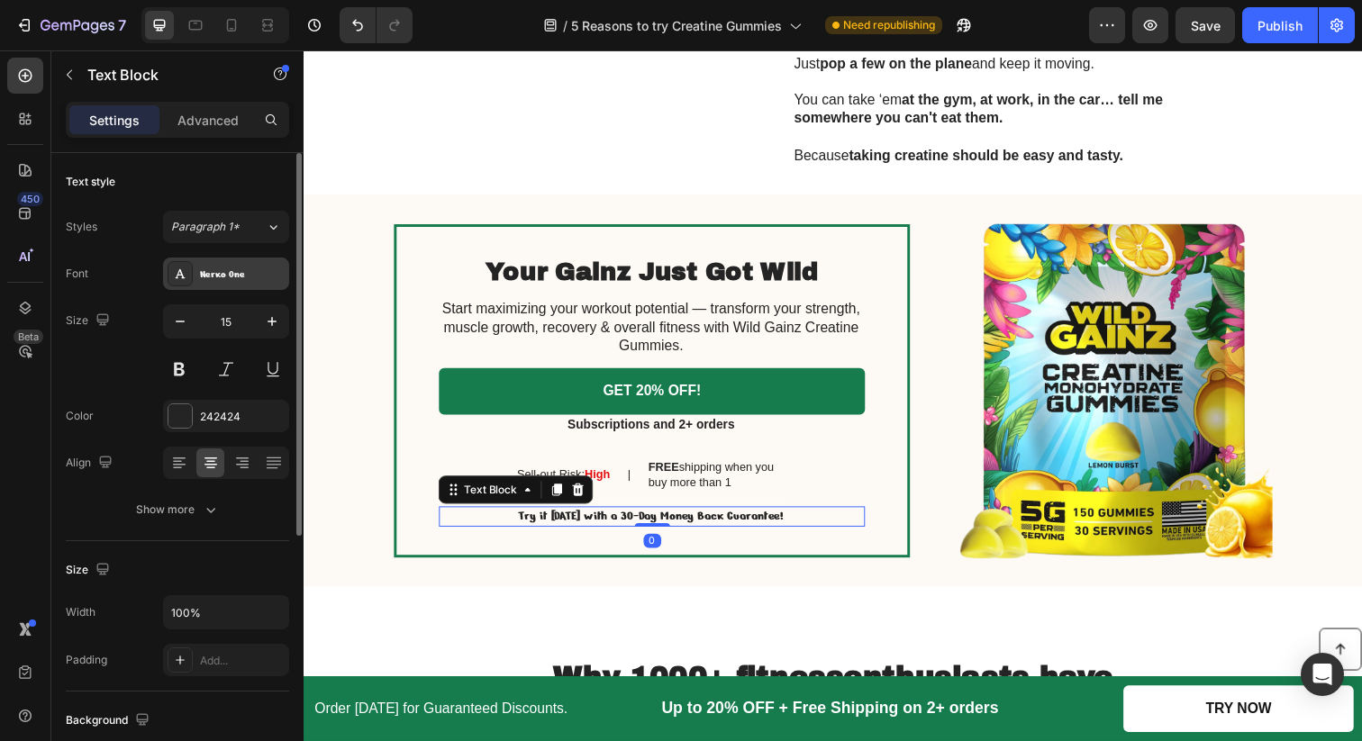
click at [222, 279] on div "Nerko One" at bounding box center [242, 275] width 85 height 16
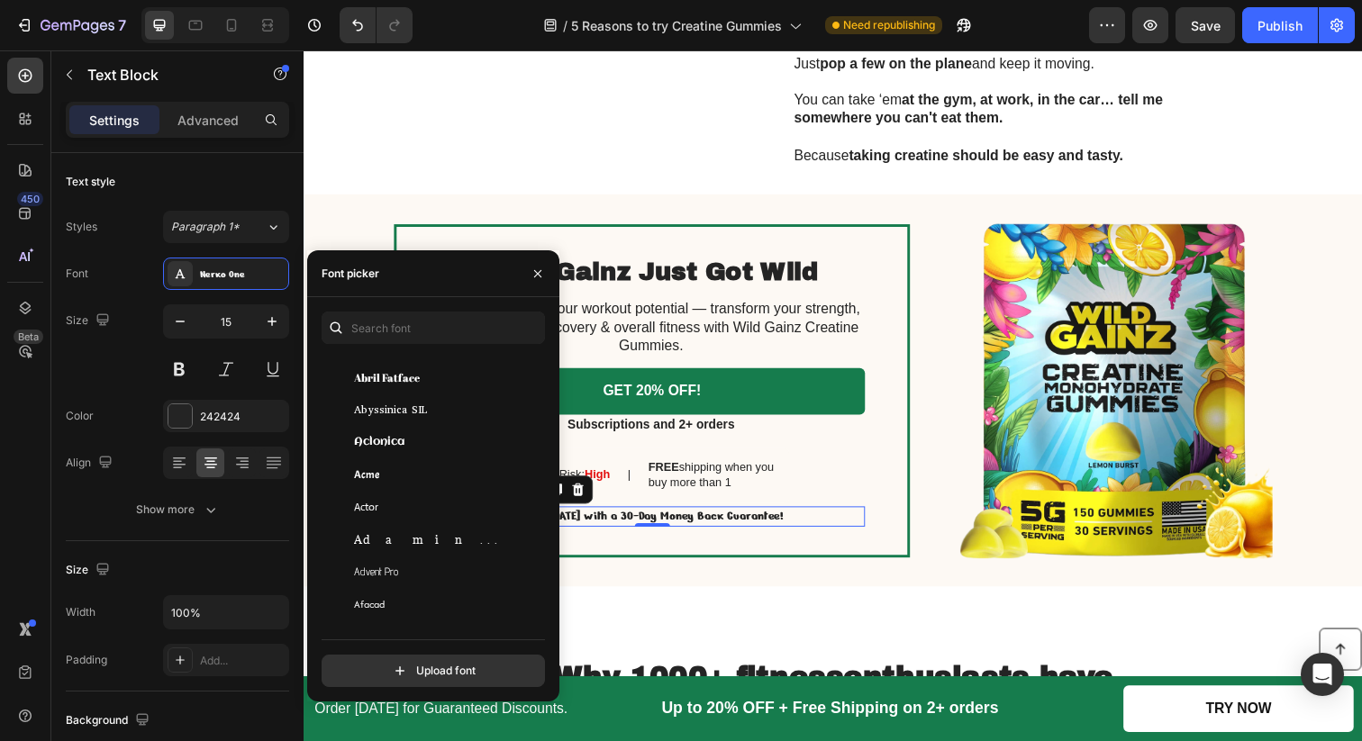
scroll to position [0, 0]
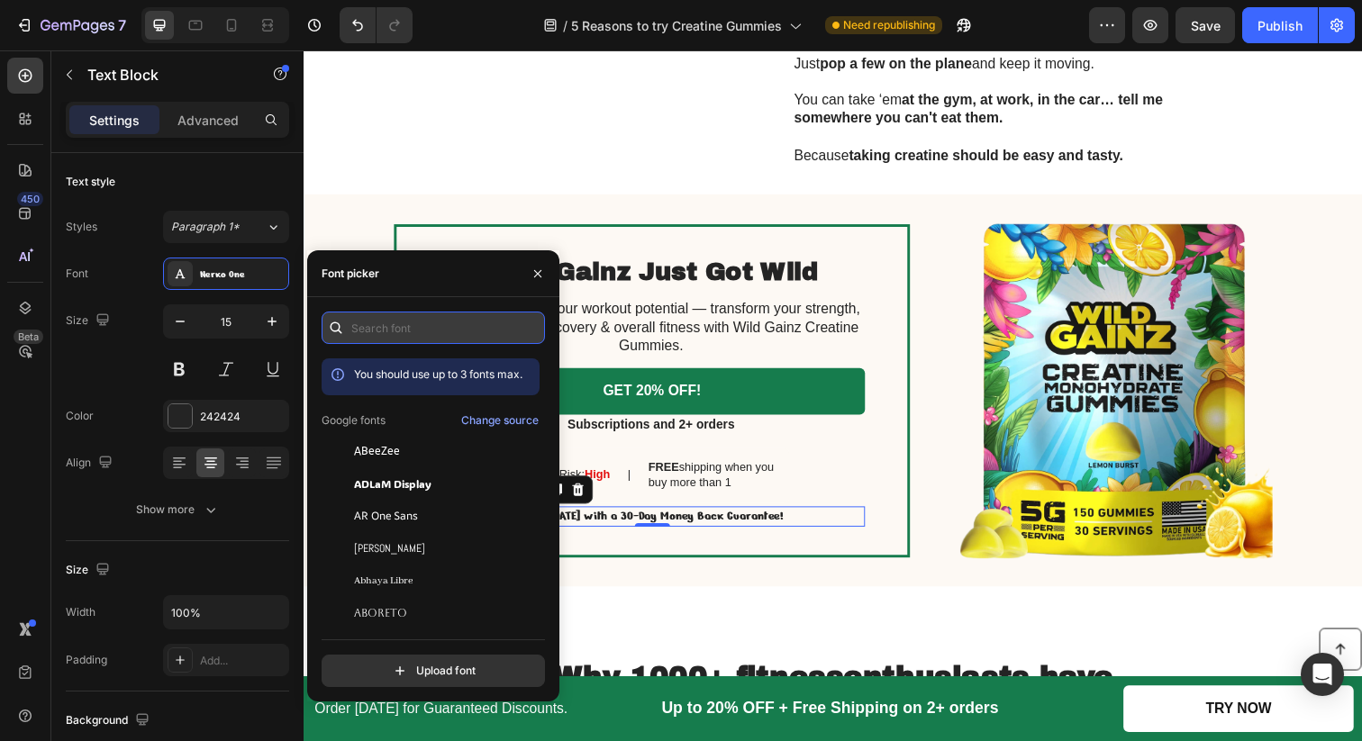
click at [403, 323] on input "text" at bounding box center [433, 328] width 223 height 32
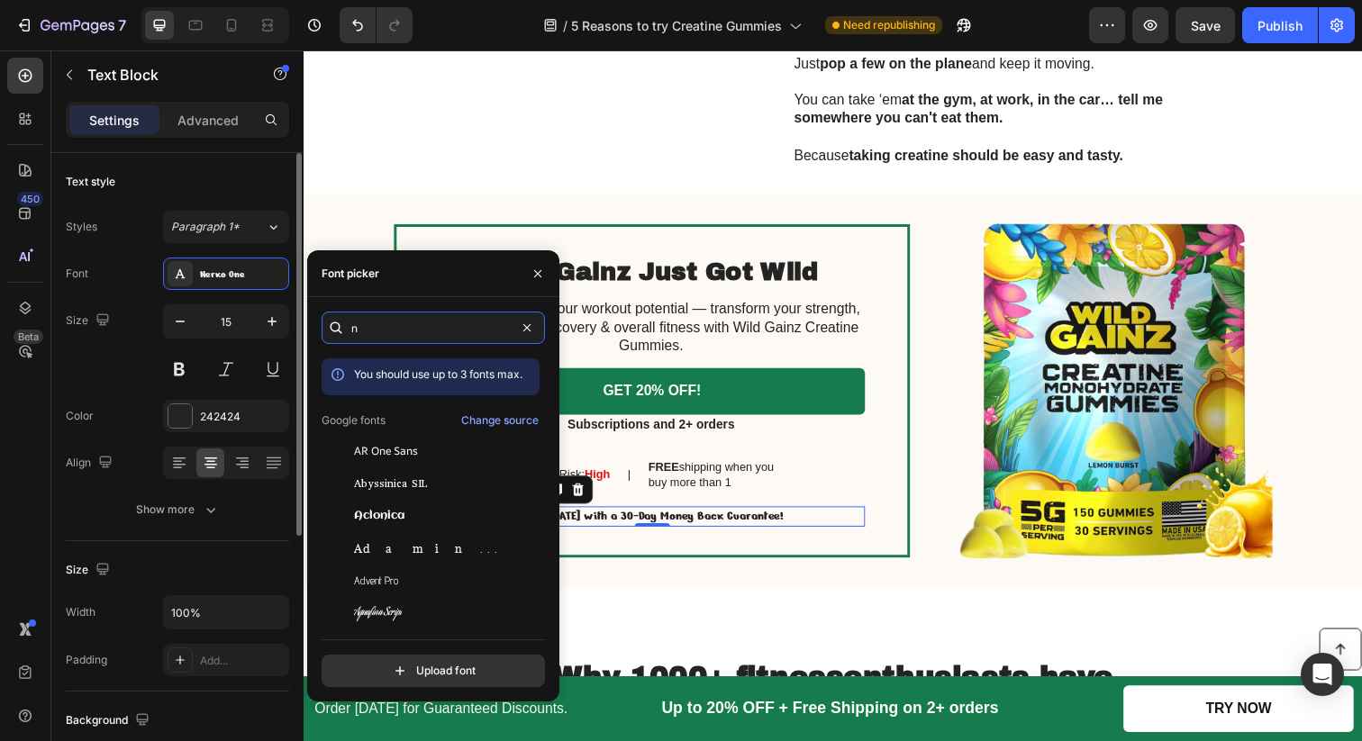
type input "n"
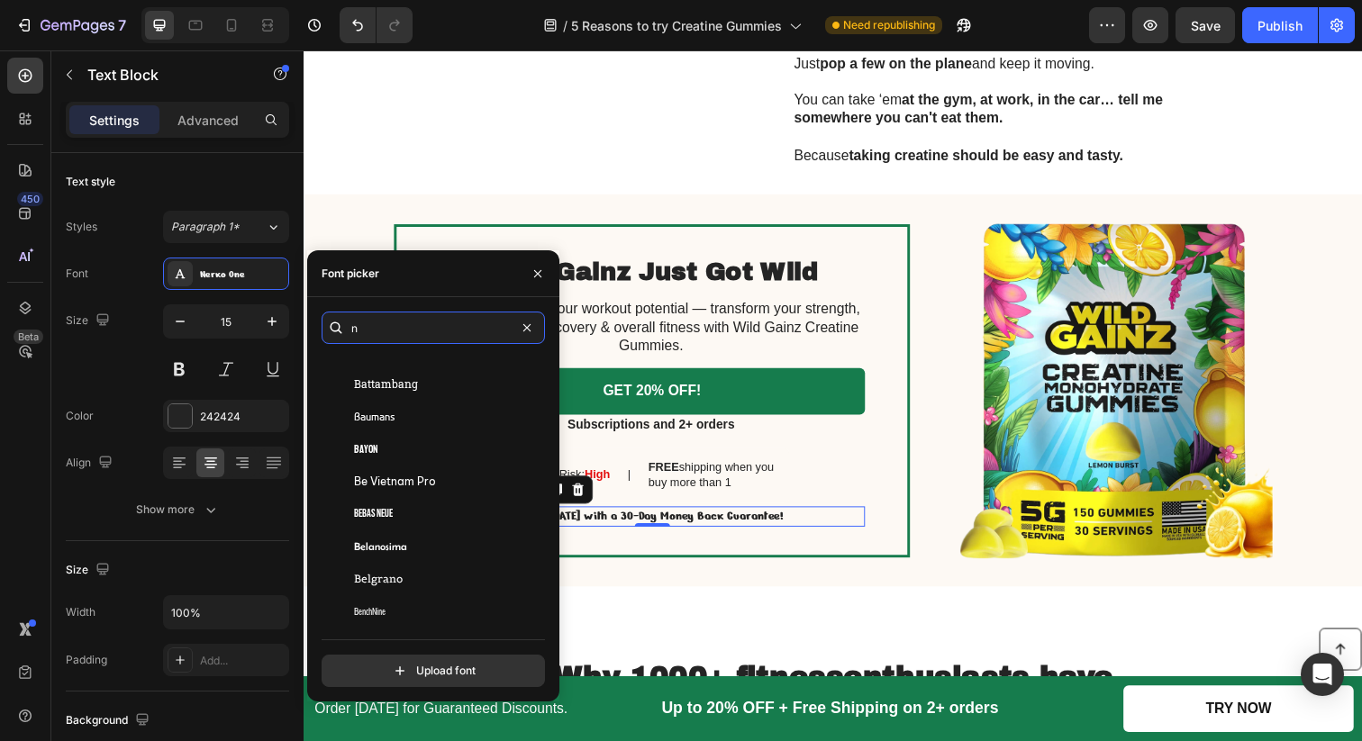
scroll to position [3505, 0]
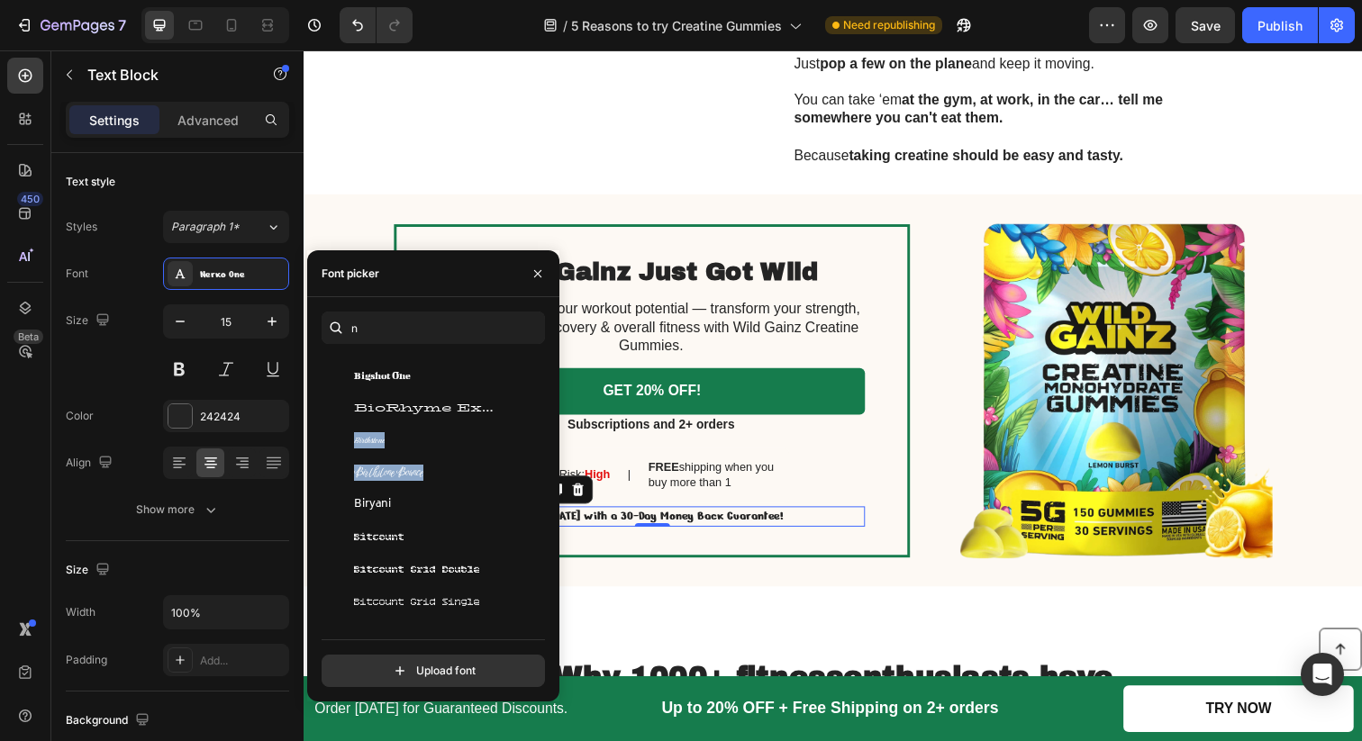
drag, startPoint x: 546, startPoint y: 404, endPoint x: 543, endPoint y: 473, distance: 68.5
click at [543, 473] on div "n You should use up to 3 fonts max. BenchNine [PERSON_NAME] [PERSON_NAME] [PERS…" at bounding box center [433, 500] width 252 height 376
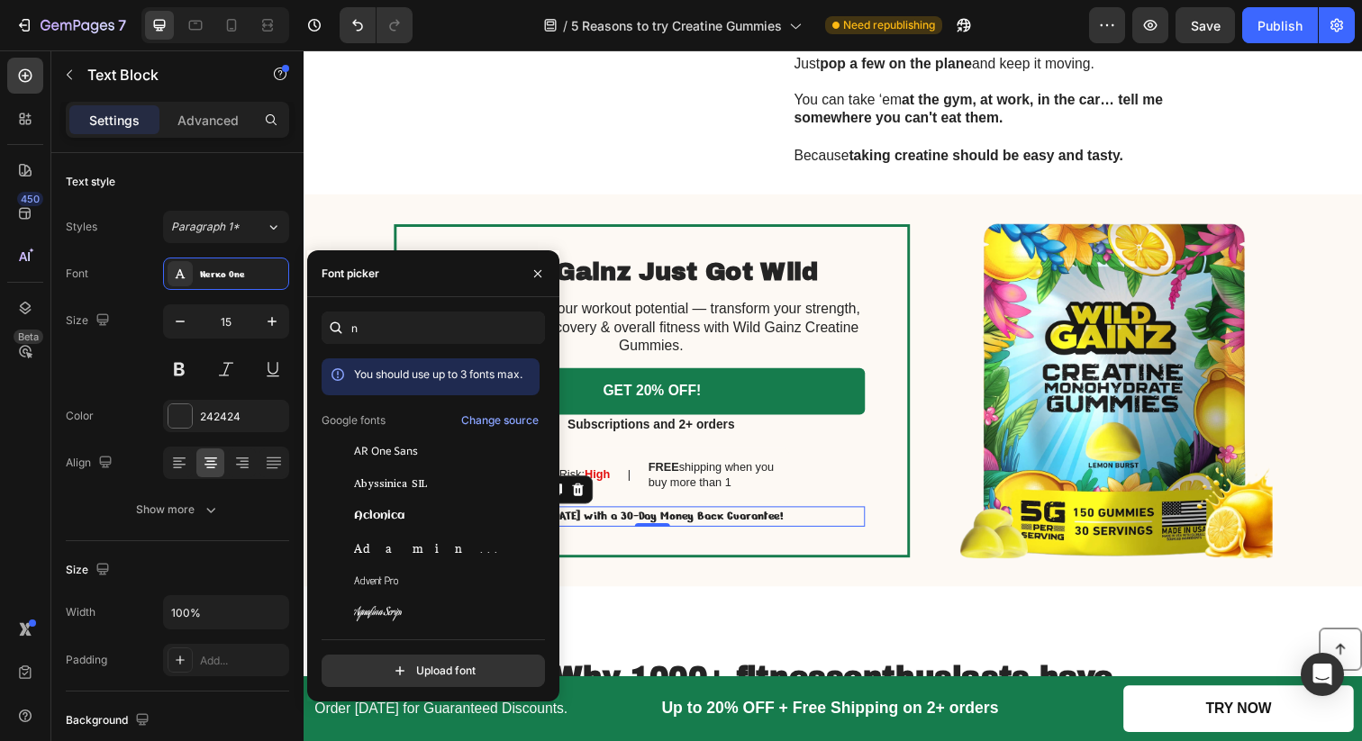
scroll to position [157, 0]
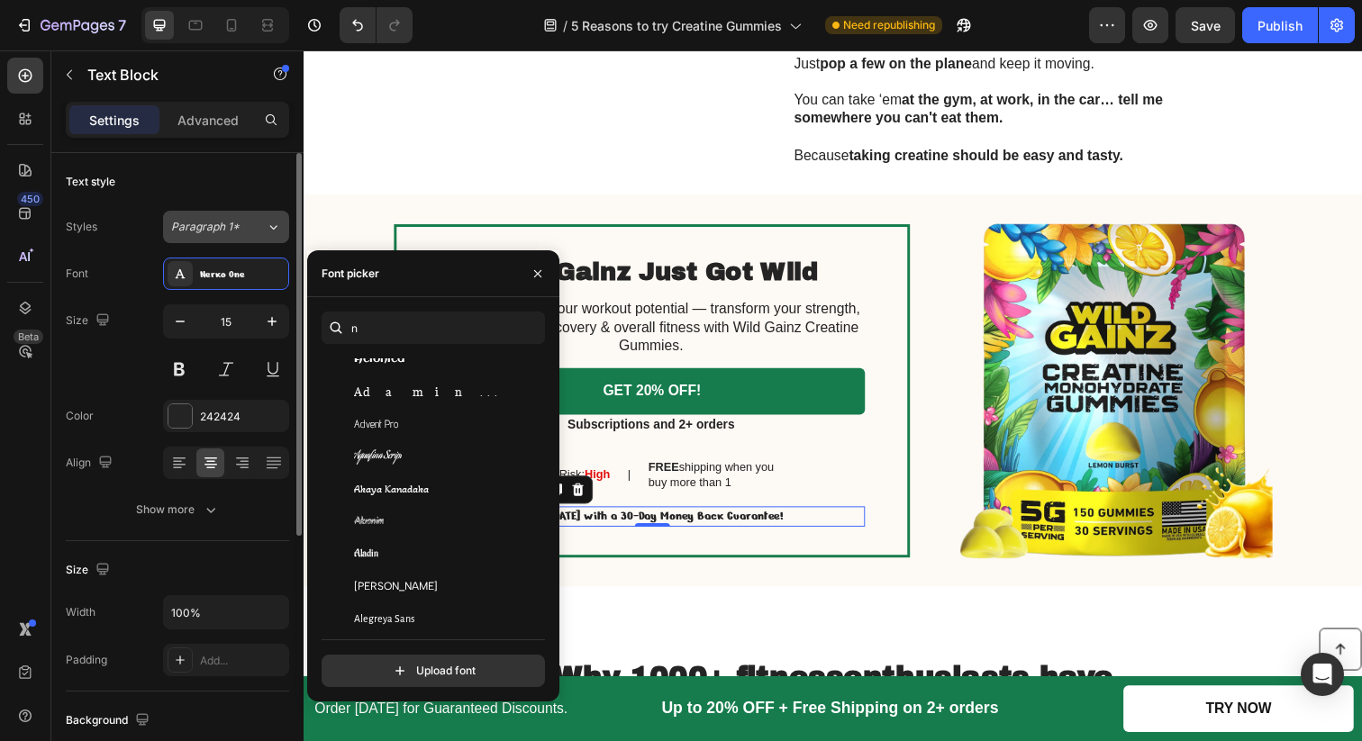
click at [248, 227] on div "Paragraph 1*" at bounding box center [218, 227] width 95 height 16
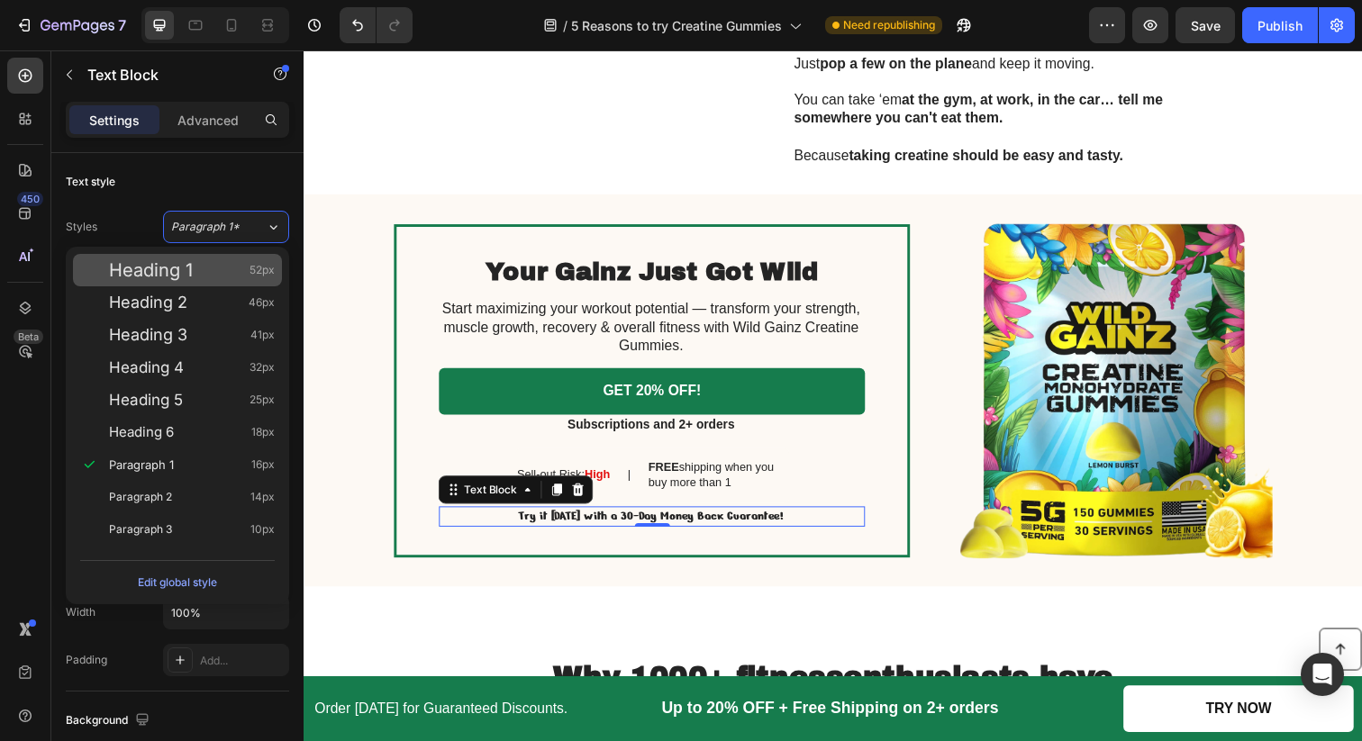
click at [201, 265] on div "Heading 1 52px" at bounding box center [192, 270] width 166 height 18
type input "52"
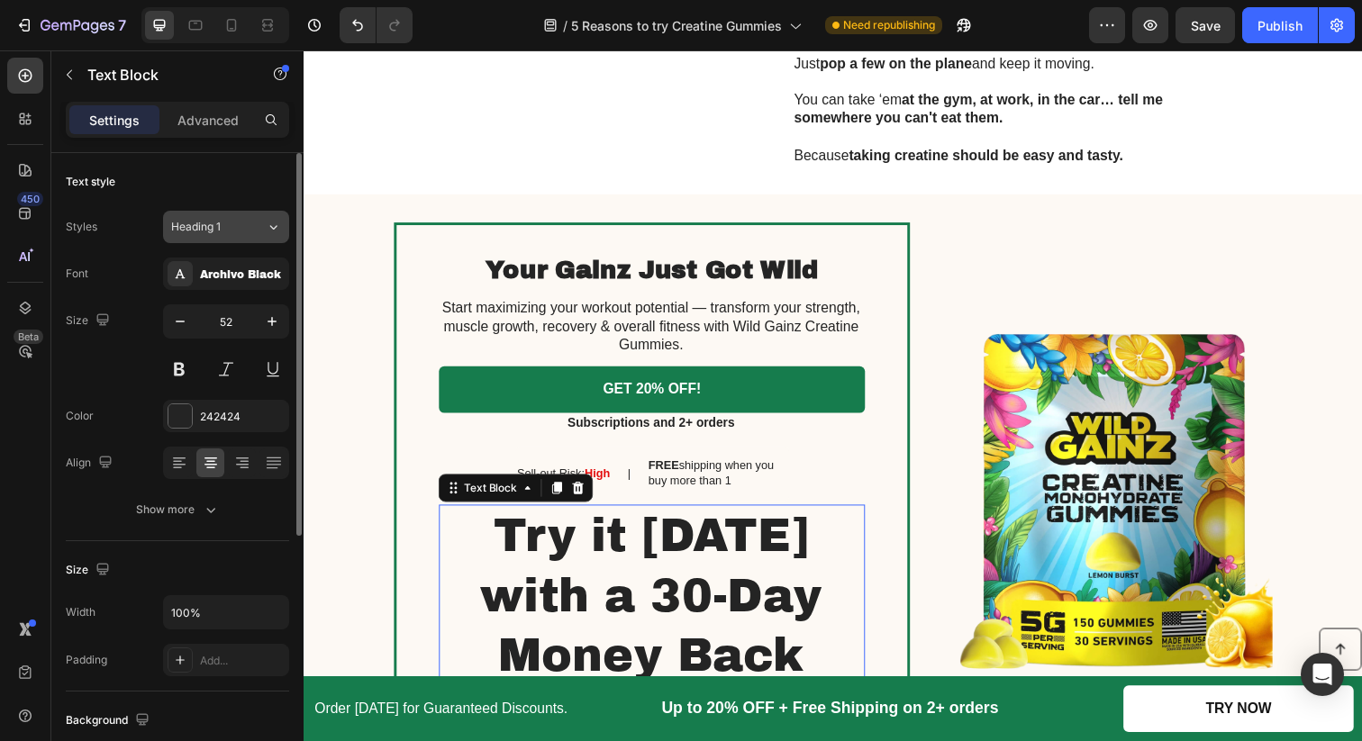
click at [235, 226] on div "Heading 1" at bounding box center [207, 227] width 73 height 16
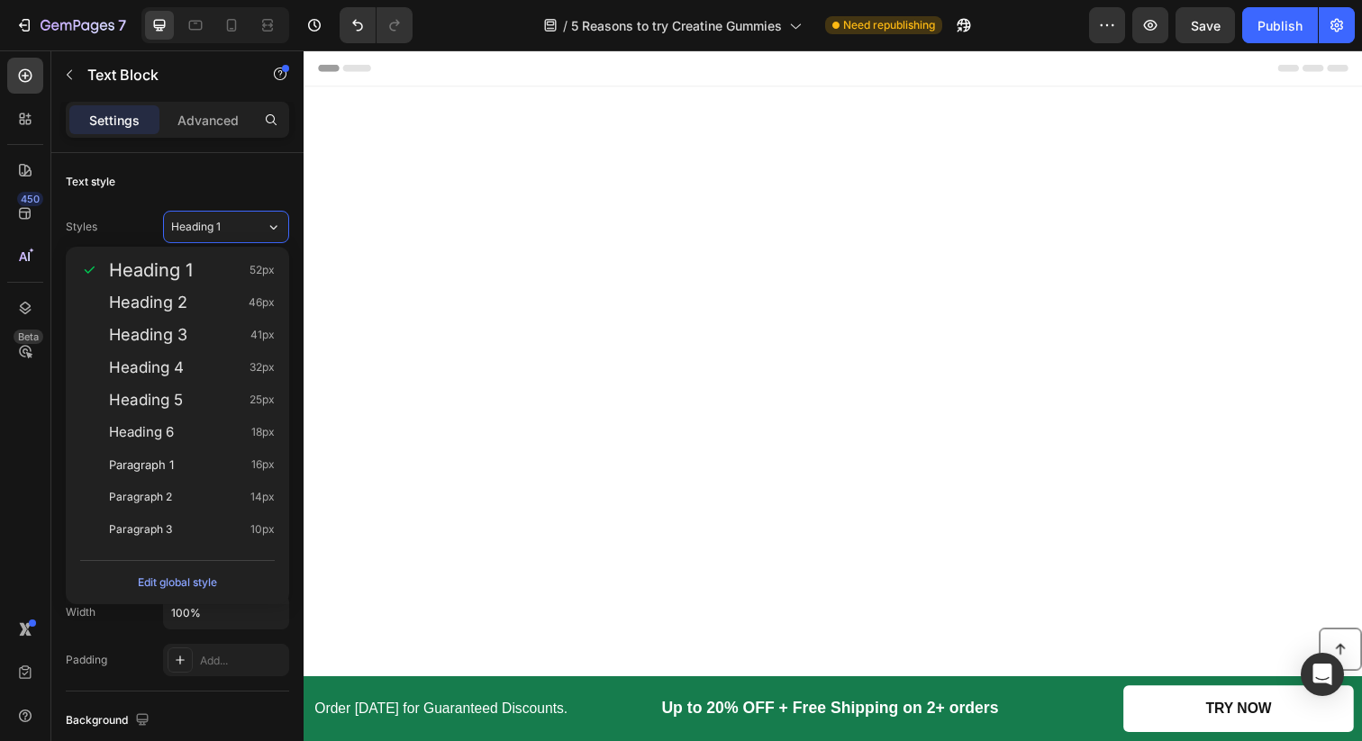
scroll to position [2801, 0]
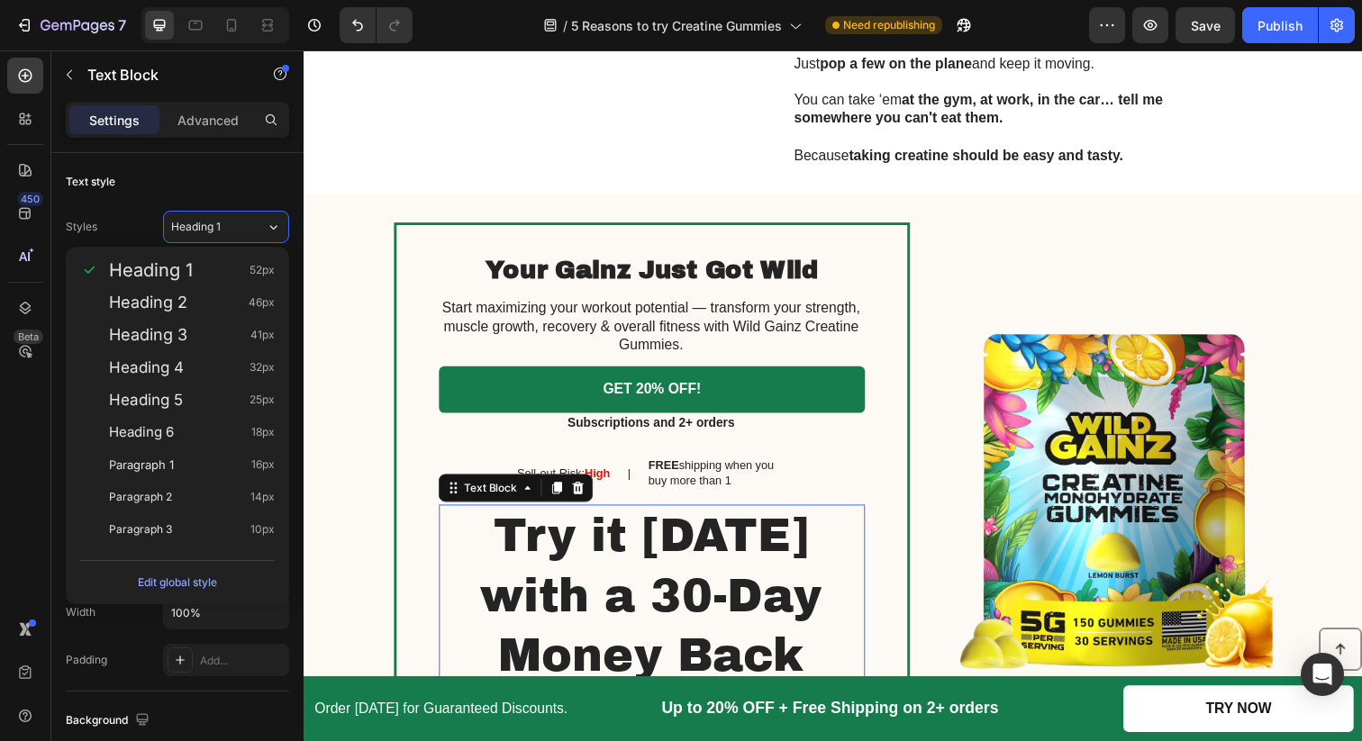
click at [178, 377] on div "Heading 4 32px" at bounding box center [177, 367] width 209 height 32
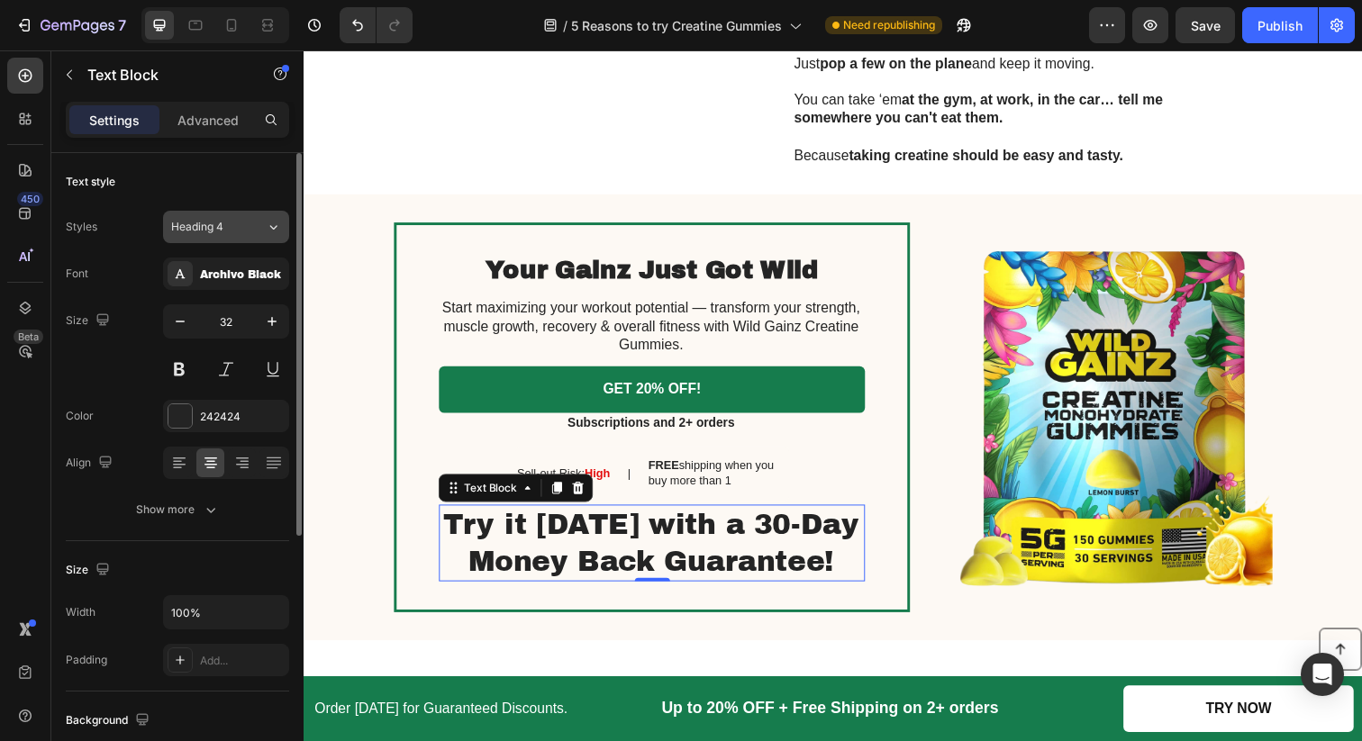
click at [217, 222] on span "Heading 4" at bounding box center [197, 227] width 52 height 16
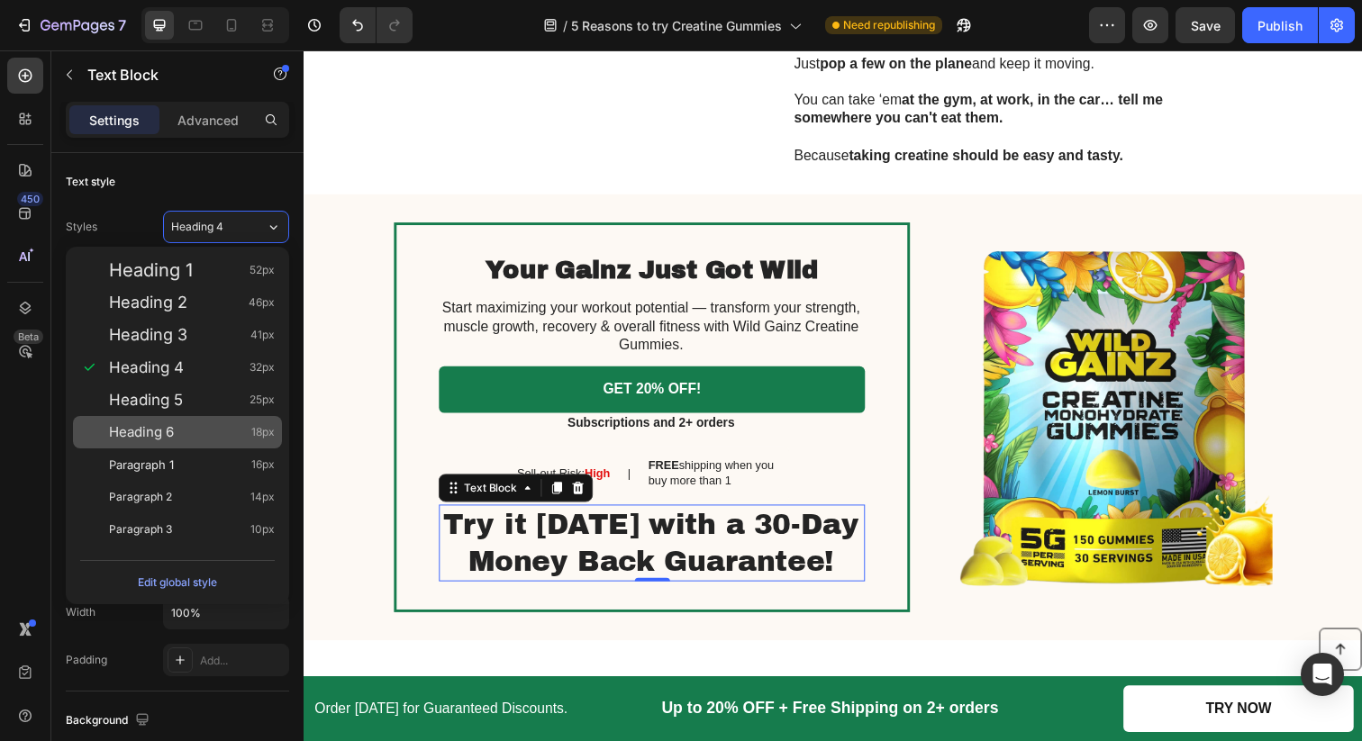
click at [171, 433] on span "Heading 6" at bounding box center [141, 432] width 65 height 18
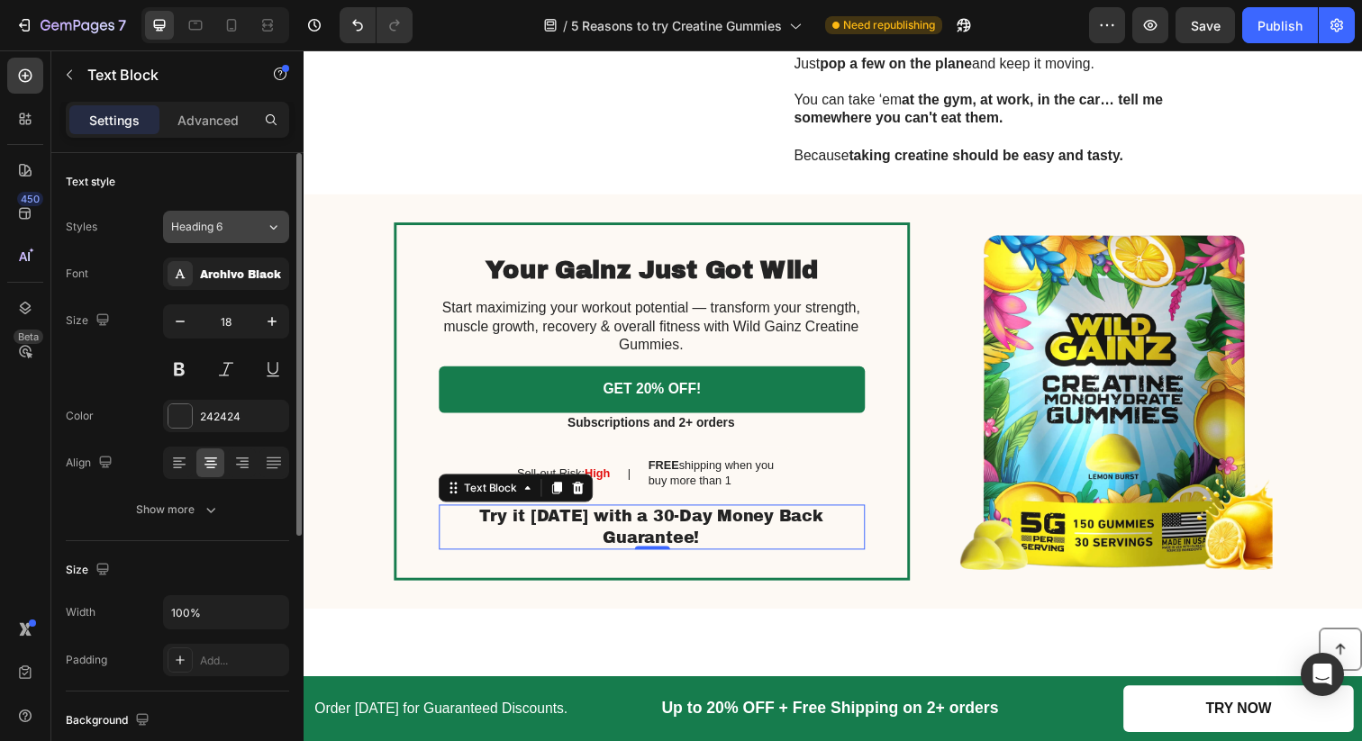
click at [213, 229] on span "Heading 6" at bounding box center [196, 227] width 51 height 16
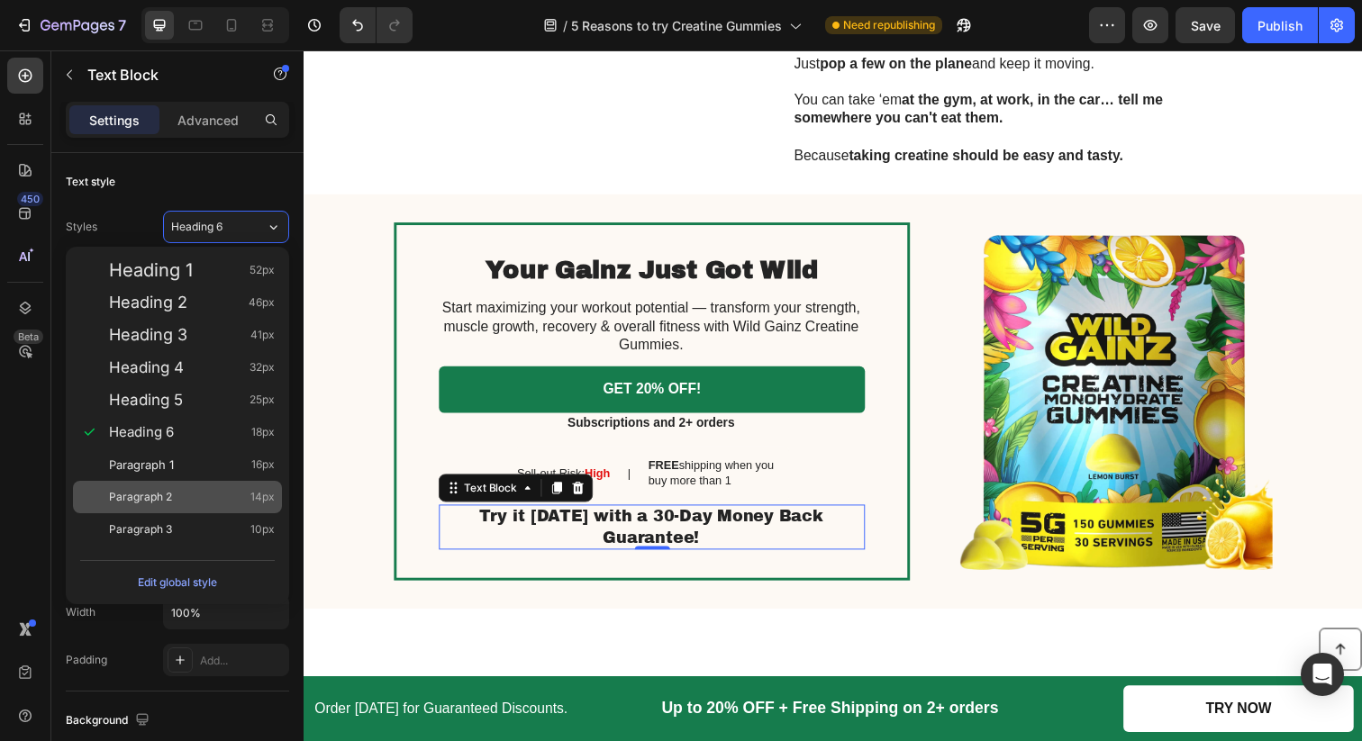
click at [168, 498] on span "Paragraph 2" at bounding box center [140, 497] width 63 height 18
type input "14"
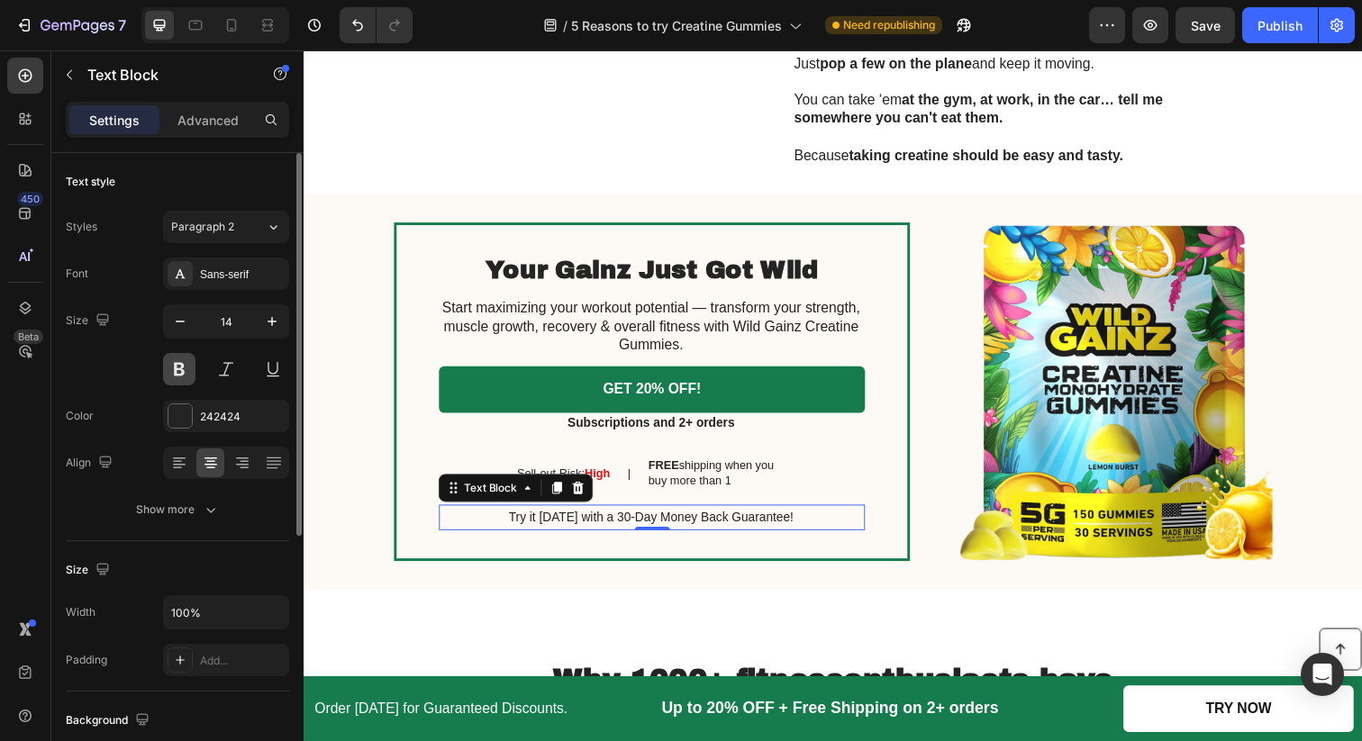
click at [181, 375] on button at bounding box center [179, 369] width 32 height 32
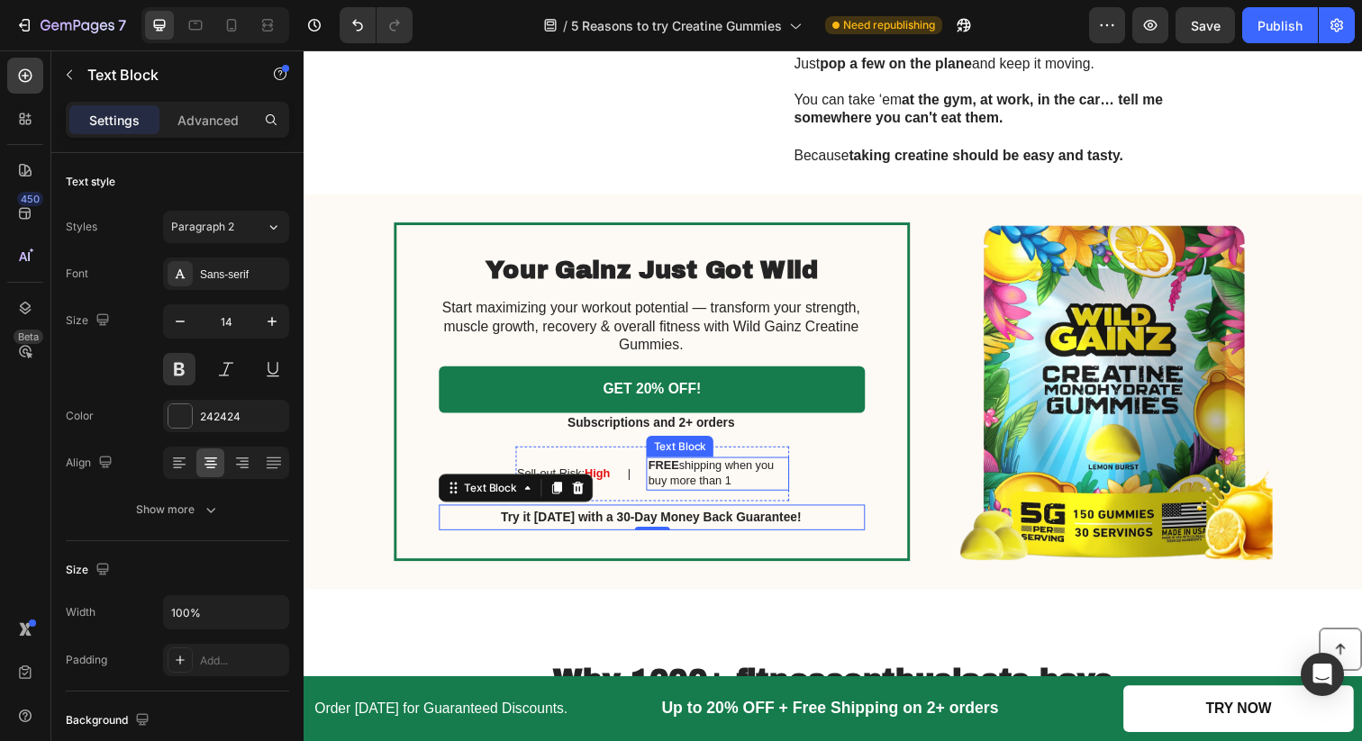
click at [775, 485] on p "FREE shipping when you buy more than 1" at bounding box center [725, 482] width 141 height 31
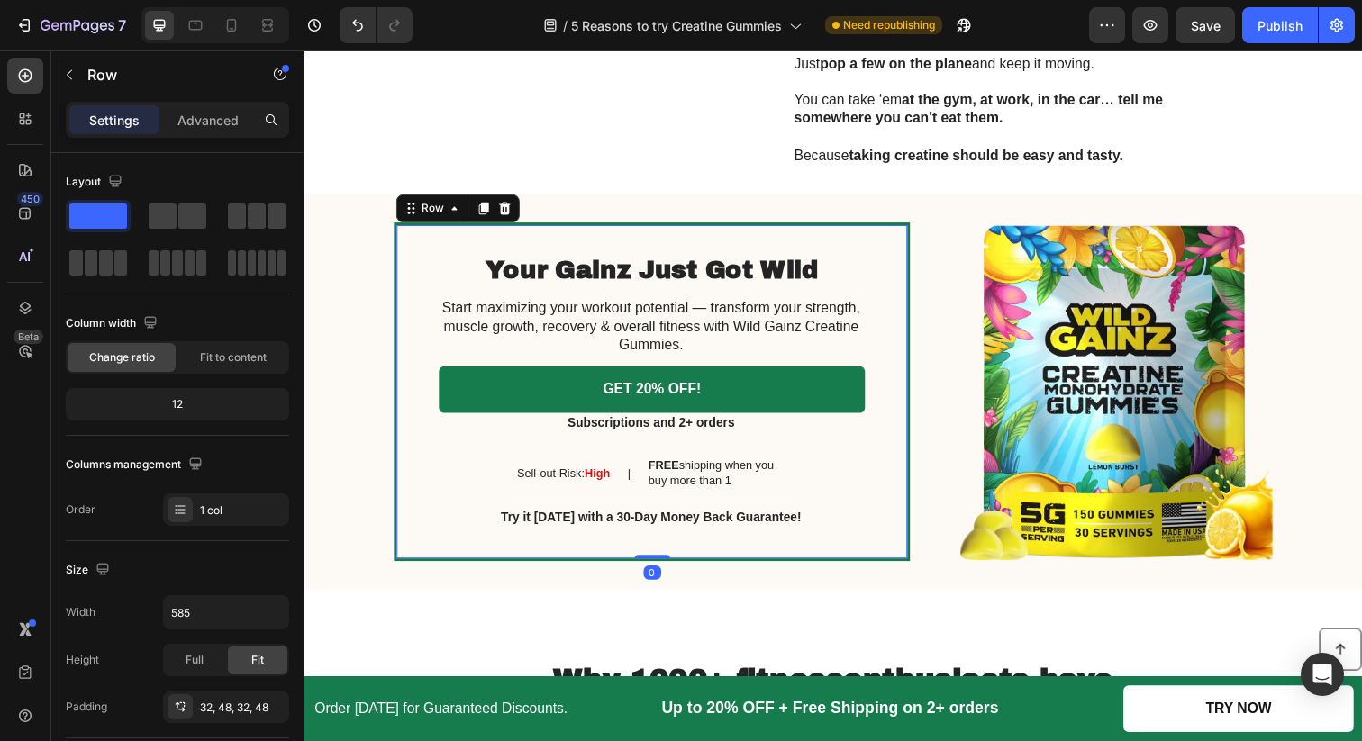
click at [843, 485] on div "Your Gainz Just Got Wild Heading Start maximizing your workout potential — tran…" at bounding box center [658, 399] width 435 height 283
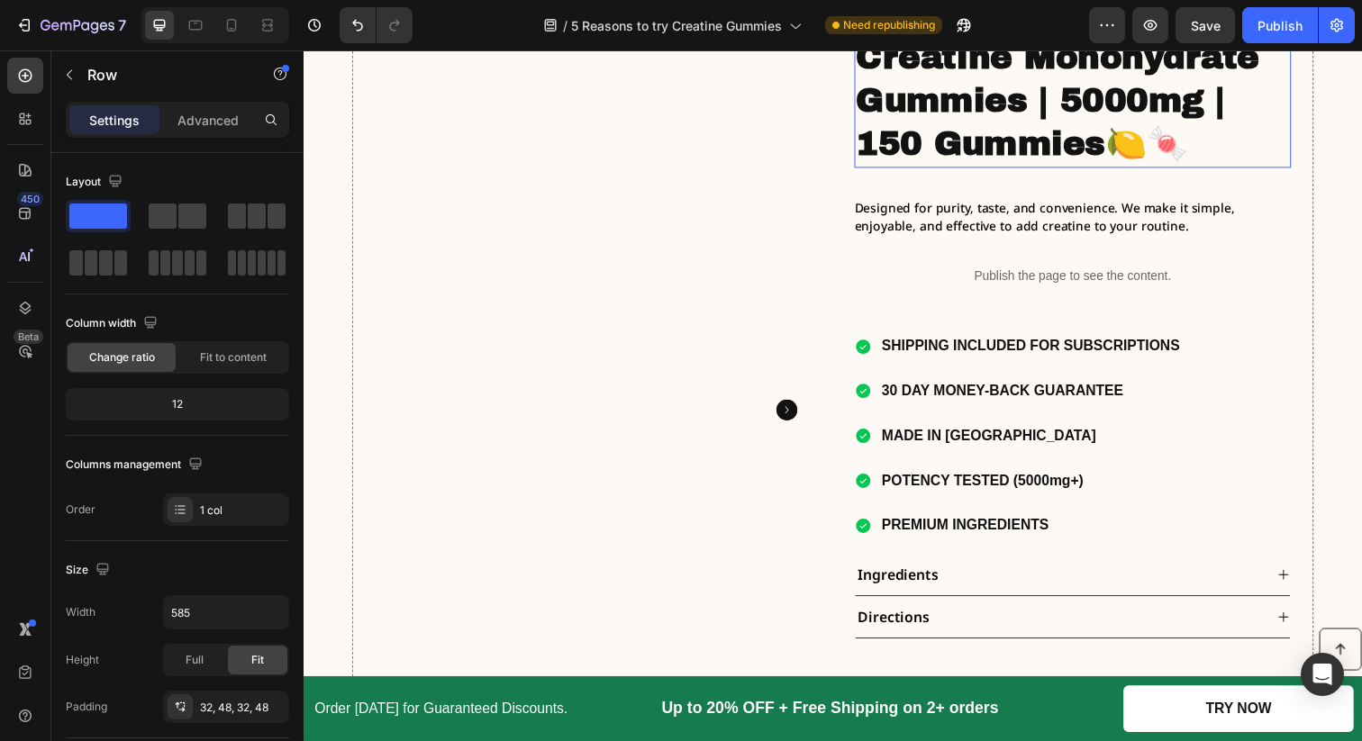
scroll to position [3955, 0]
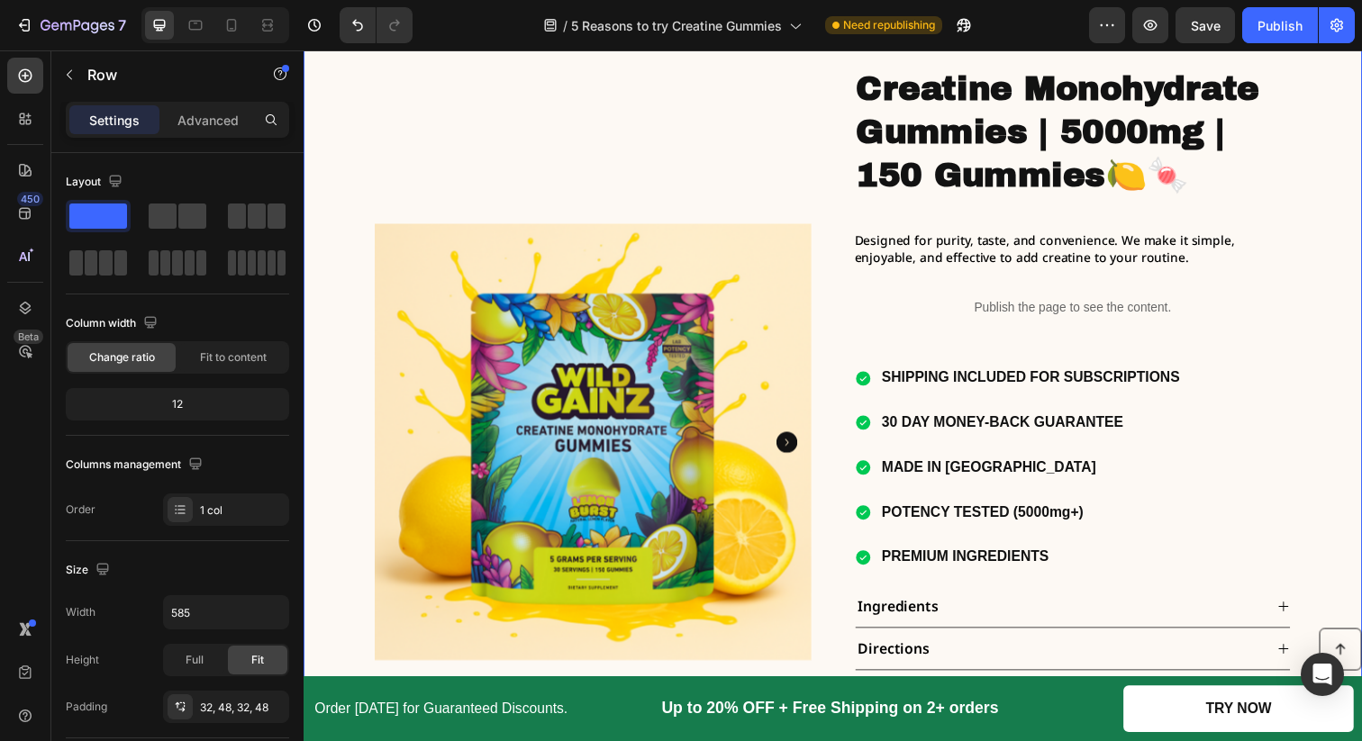
click at [340, 241] on div "Product Images Creatine Monohydrate Gummies | 5000mg | 150 Gummies 🍋🍬 Heading D…" at bounding box center [844, 476] width 1054 height 928
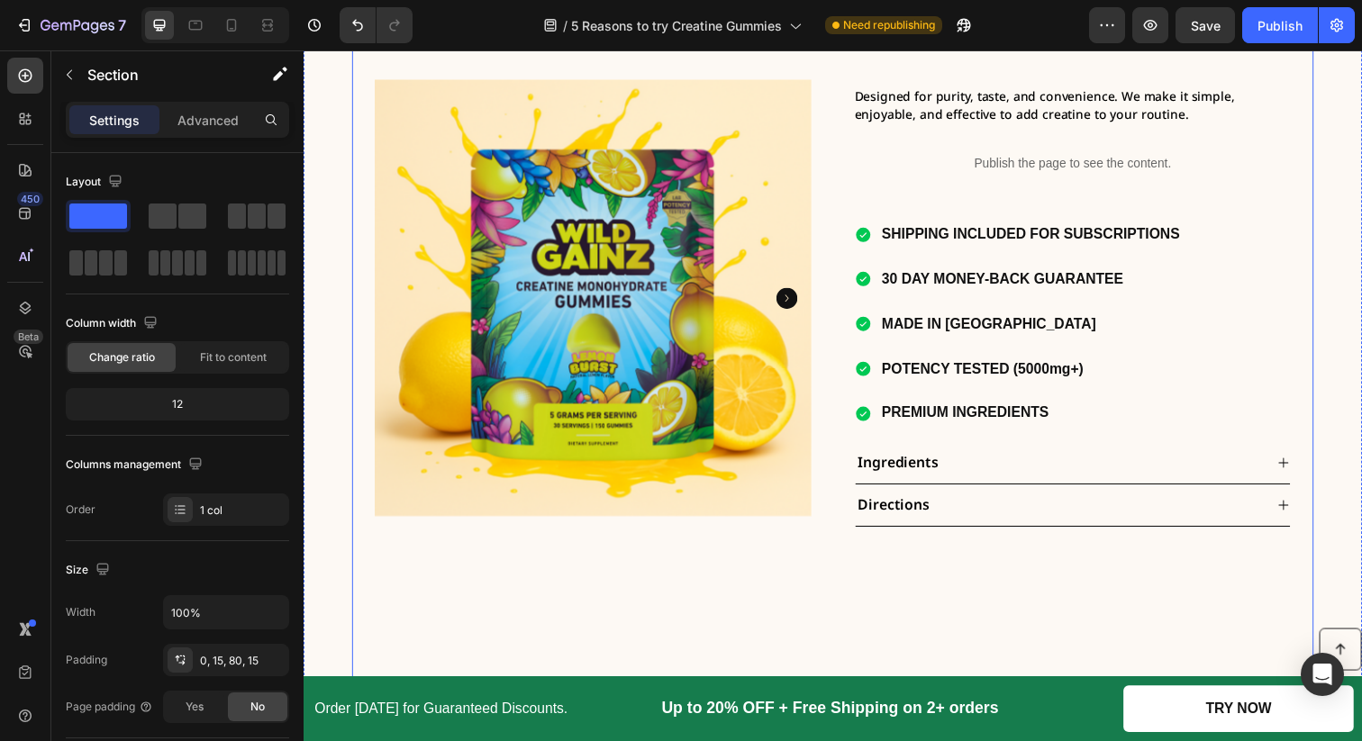
scroll to position [3848, 0]
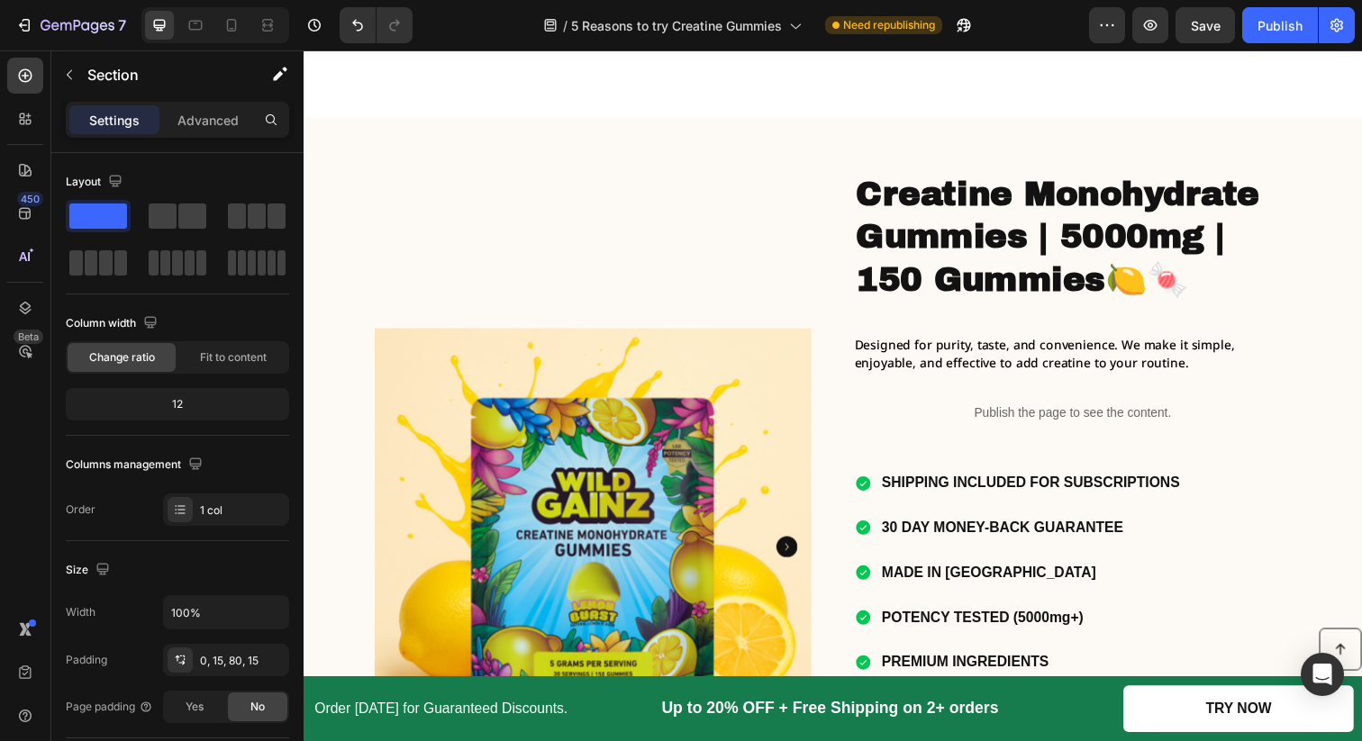
click at [339, 350] on div "Product Images Creatine Monohydrate Gummies | 5000mg | 150 Gummies 🍋🍬 Heading D…" at bounding box center [844, 583] width 1054 height 928
click at [842, 126] on icon at bounding box center [844, 119] width 14 height 14
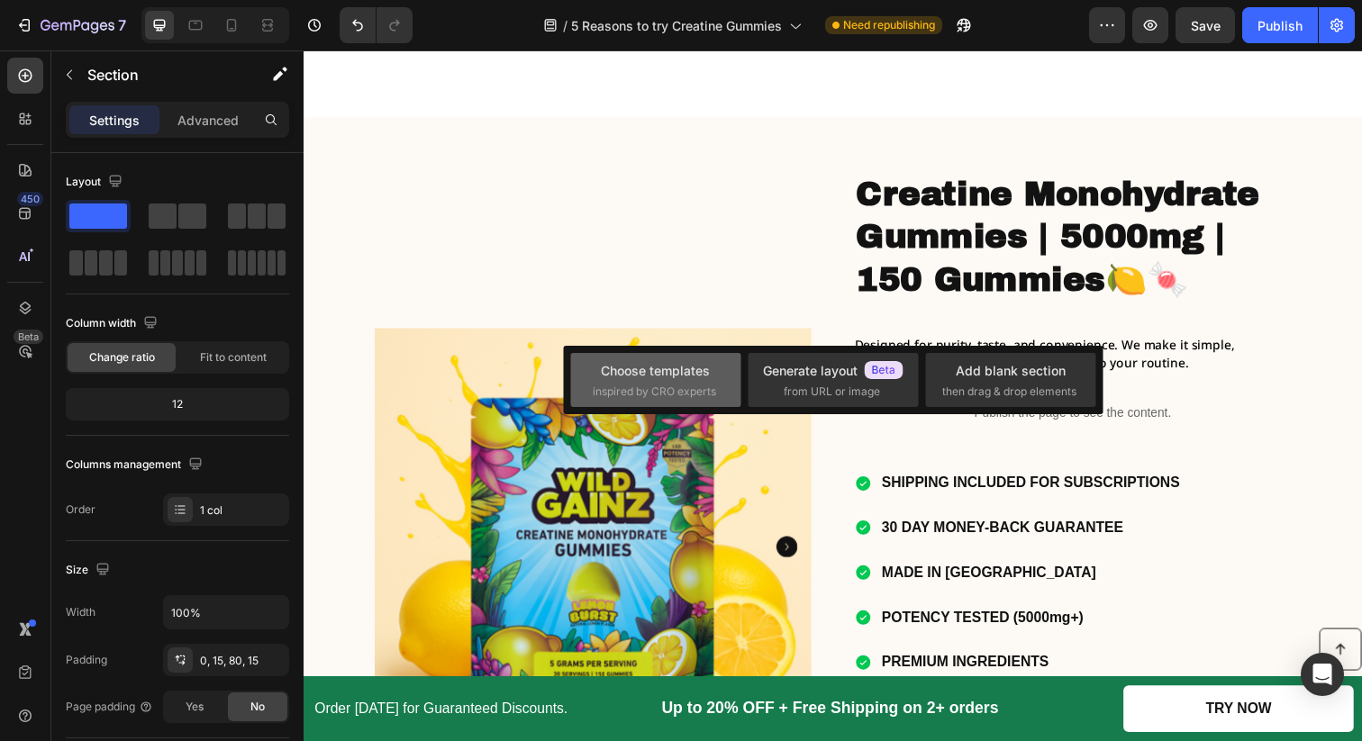
click at [680, 377] on div "Choose templates" at bounding box center [655, 370] width 109 height 19
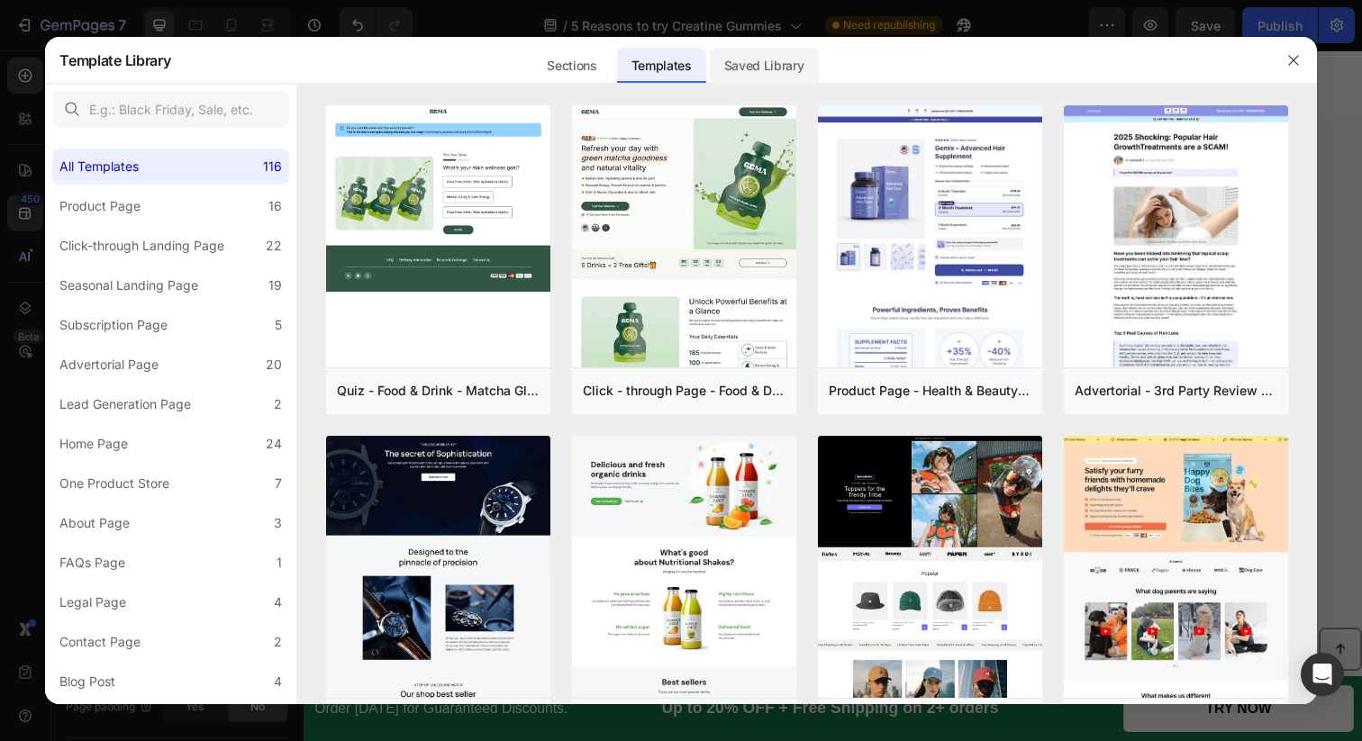
click at [752, 69] on div "Saved Library" at bounding box center [764, 66] width 109 height 36
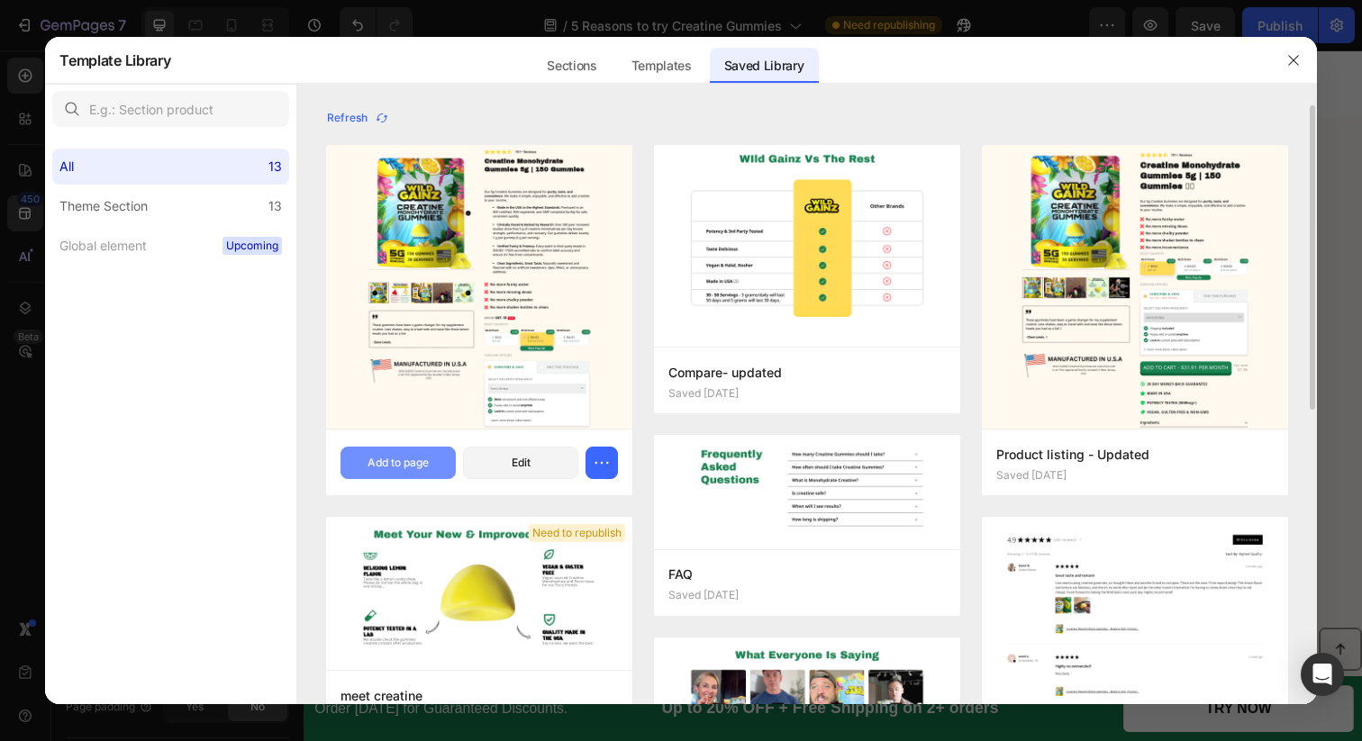
click at [394, 465] on div "Add to page" at bounding box center [397, 463] width 61 height 16
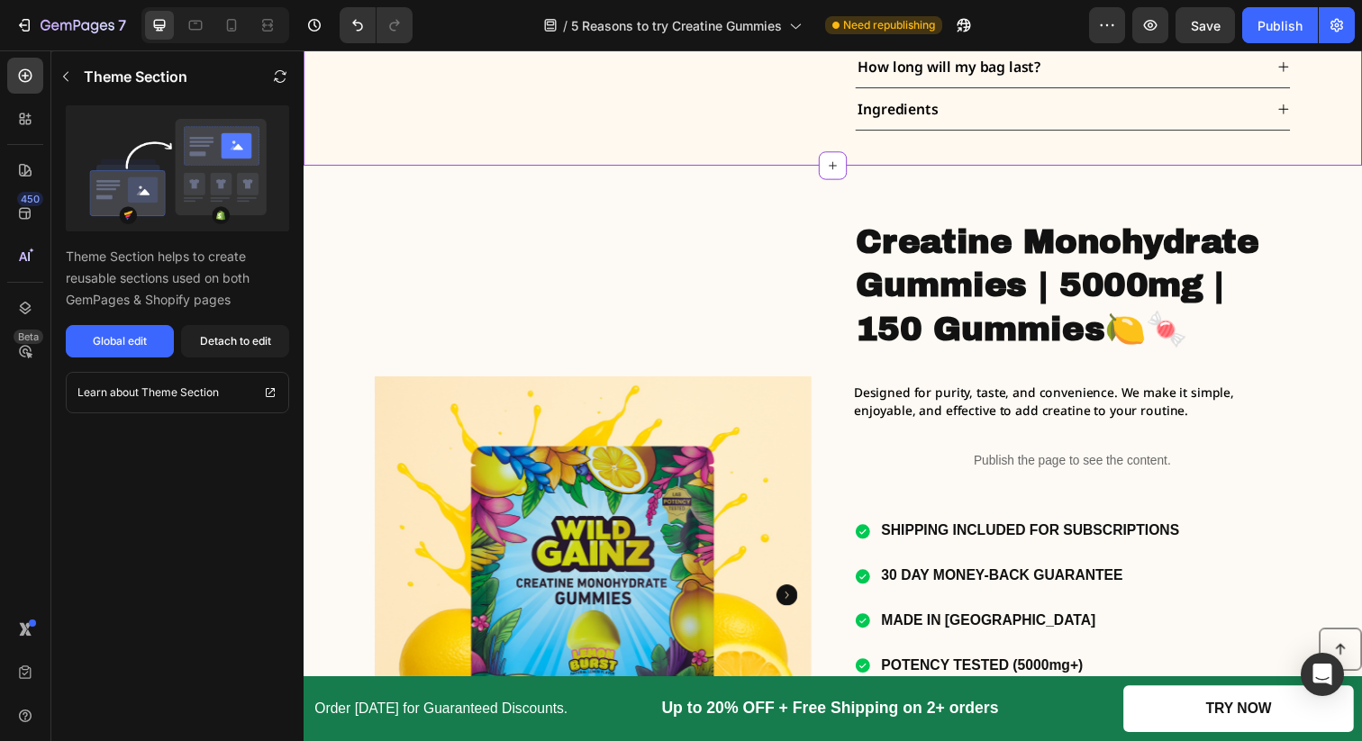
scroll to position [5280, 0]
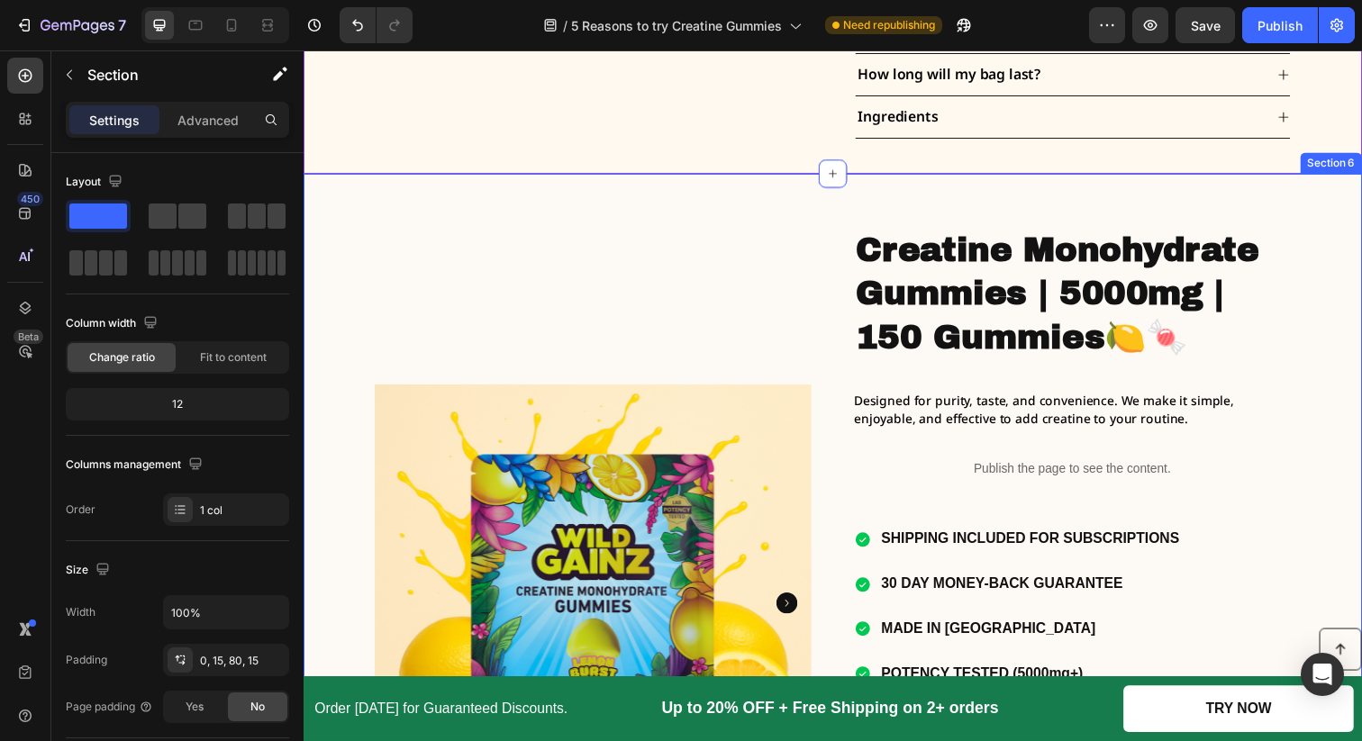
click at [329, 204] on div "Product Images Creatine Monohydrate Gummies | 5000mg | 150 Gummies 🍋🍬 Heading D…" at bounding box center [844, 641] width 1054 height 928
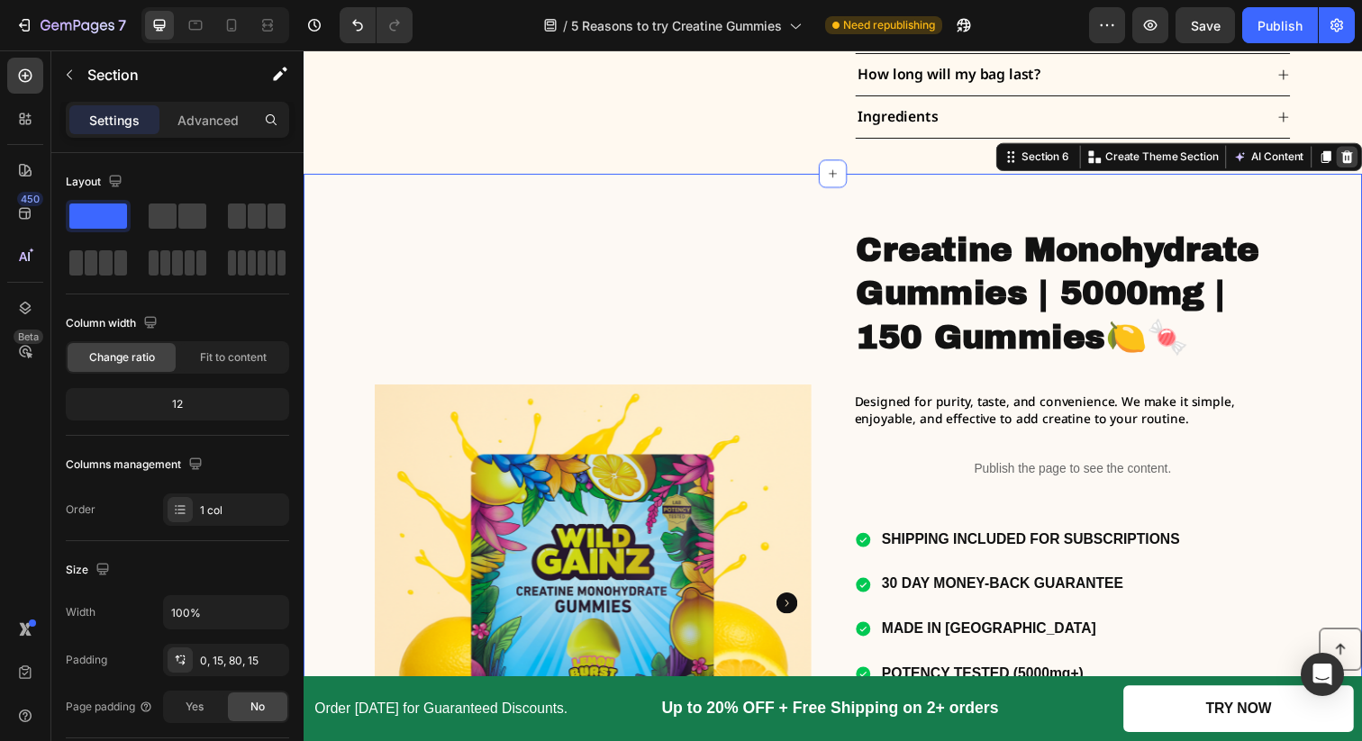
click at [1361, 159] on icon at bounding box center [1370, 159] width 12 height 13
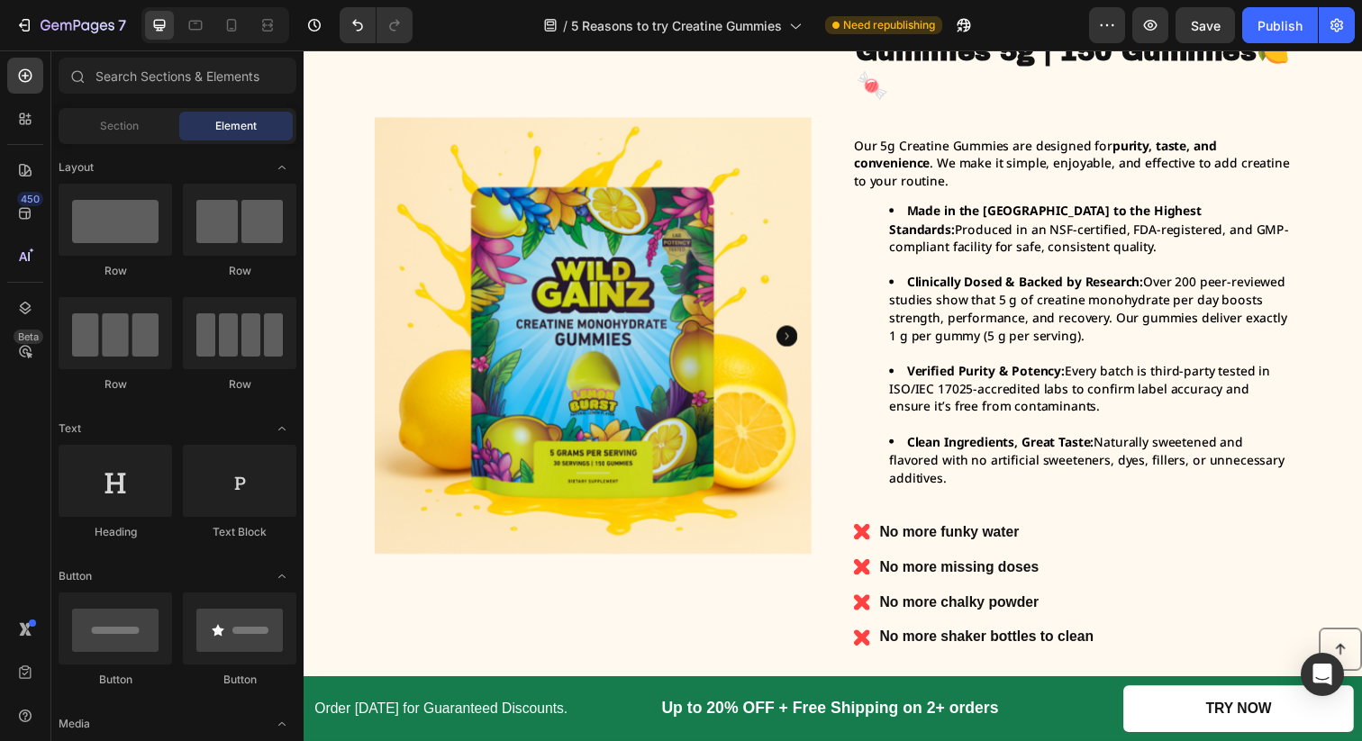
scroll to position [4024, 0]
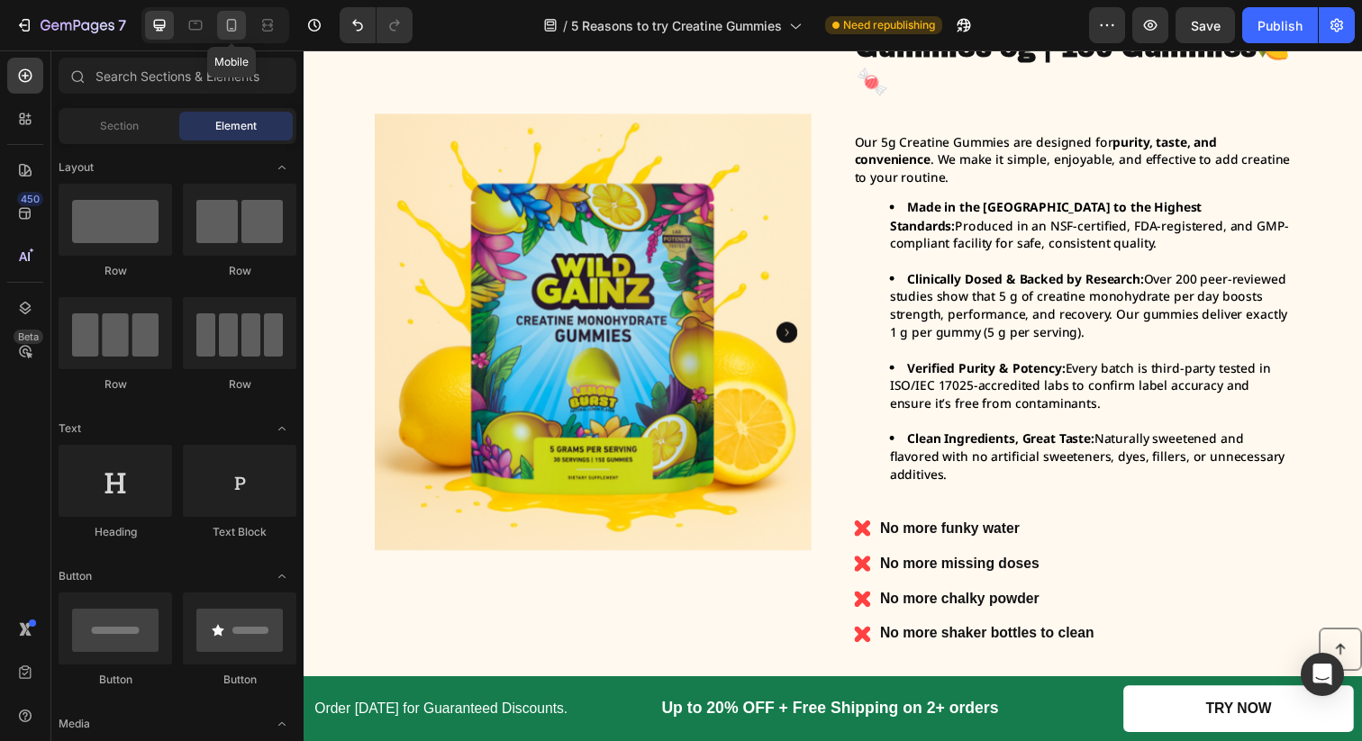
click at [225, 25] on icon at bounding box center [231, 25] width 18 height 18
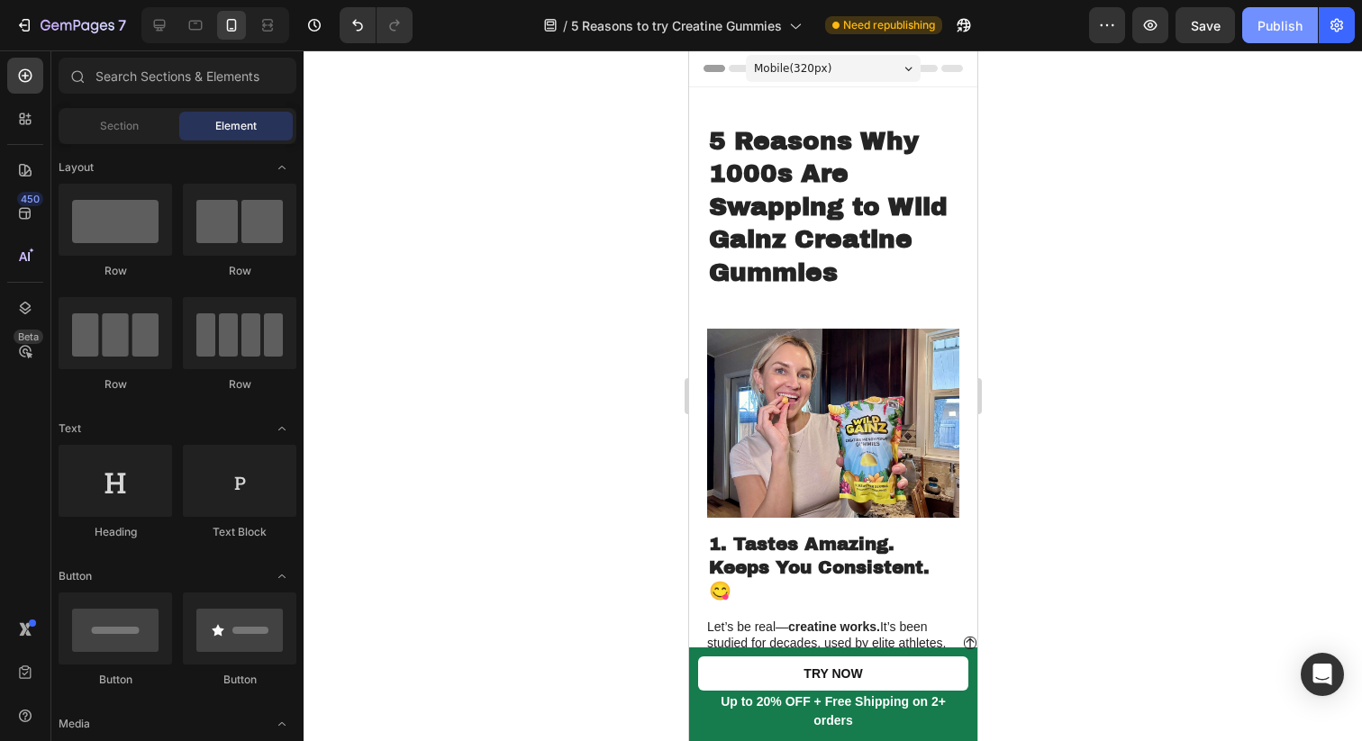
click at [1282, 29] on div "Publish" at bounding box center [1279, 25] width 45 height 19
